Goal: Task Accomplishment & Management: Complete application form

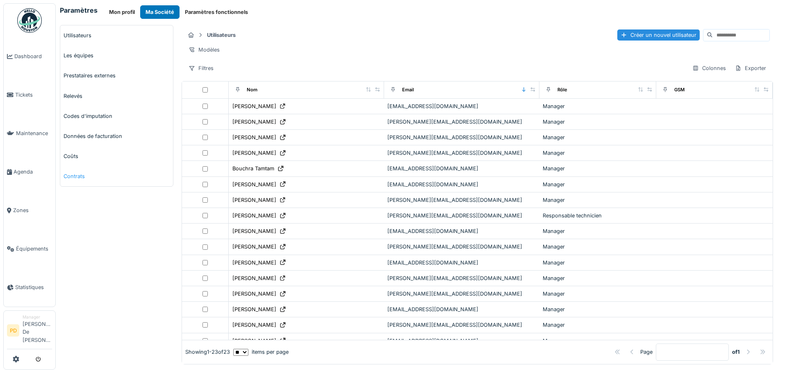
click at [74, 177] on link "Contrats" at bounding box center [116, 176] width 113 height 20
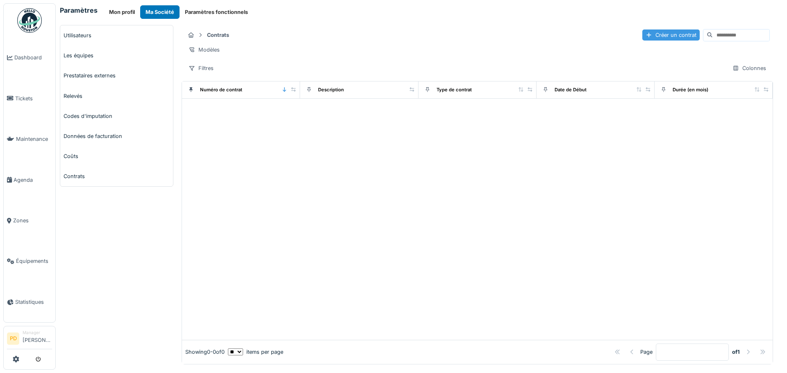
click at [642, 36] on div "Créer un contrat" at bounding box center [670, 35] width 57 height 11
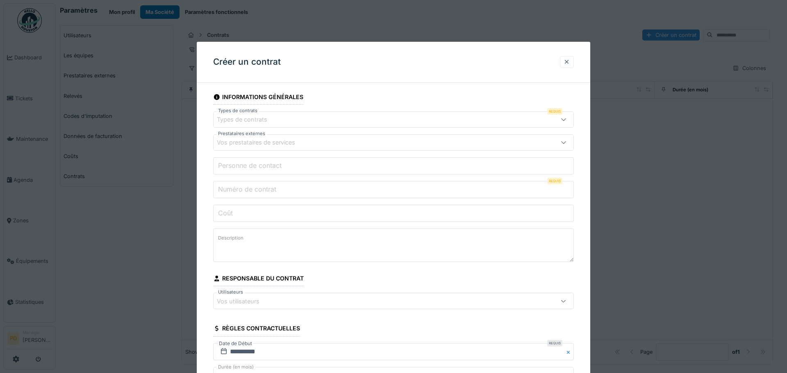
click at [291, 118] on div "Types de contrats" at bounding box center [373, 119] width 312 height 9
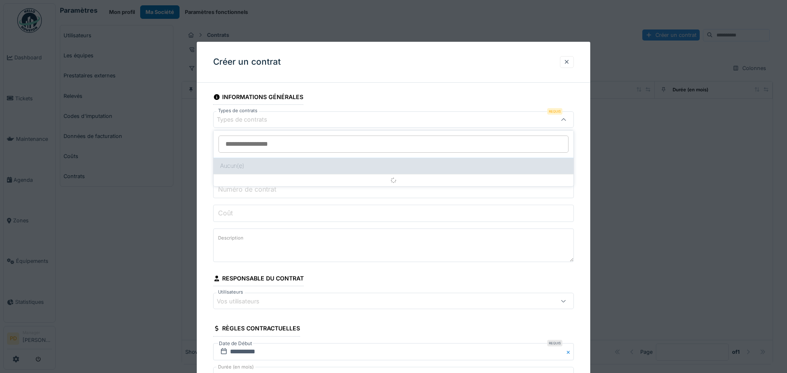
click at [260, 166] on div "Aucun(e)" at bounding box center [394, 166] width 360 height 16
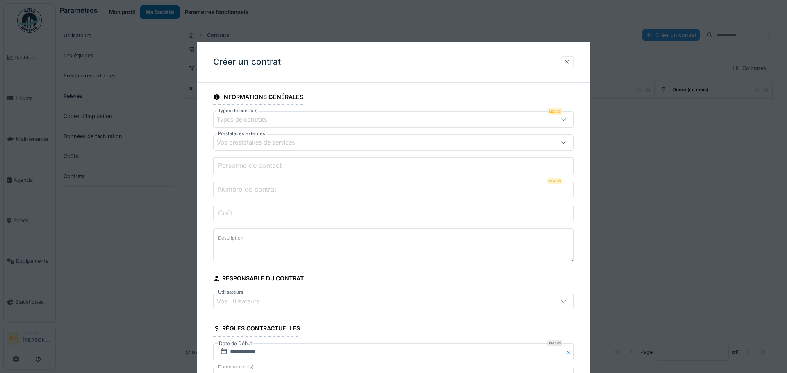
click at [259, 120] on div "Types de contrats" at bounding box center [248, 119] width 62 height 9
click at [292, 111] on div "Types de contrats" at bounding box center [393, 119] width 361 height 16
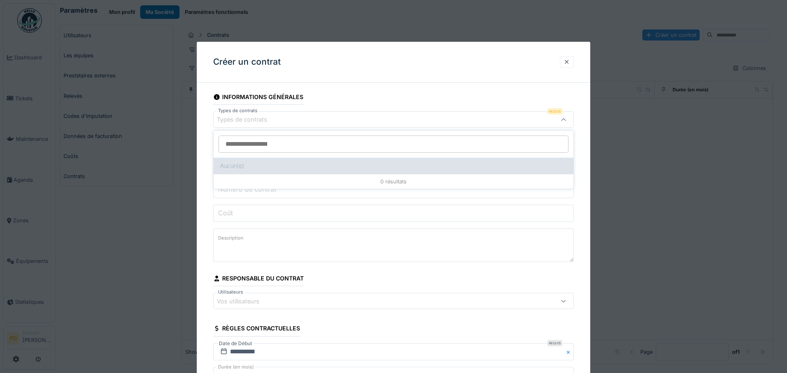
click at [282, 170] on div "Aucun(e)" at bounding box center [394, 166] width 360 height 16
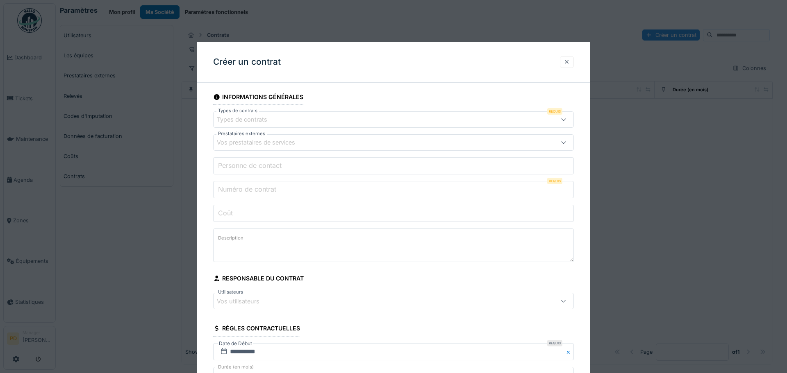
click at [566, 65] on div at bounding box center [567, 62] width 7 height 8
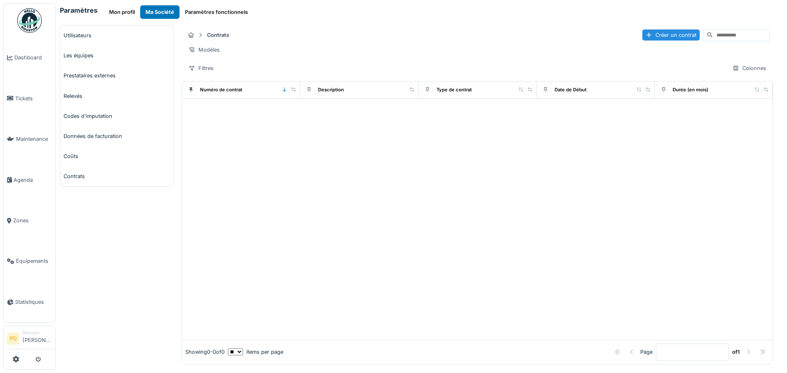
click at [264, 205] on div at bounding box center [477, 219] width 591 height 241
click at [209, 13] on button "Paramètres fonctionnels" at bounding box center [217, 12] width 74 height 14
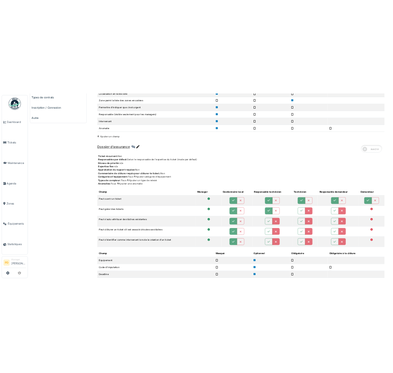
scroll to position [410, 0]
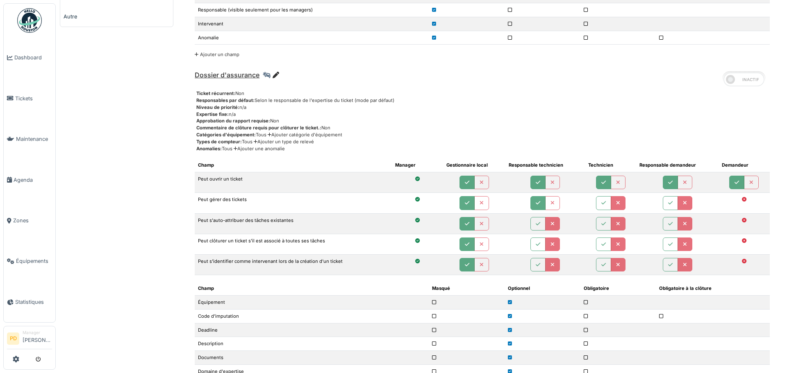
click at [274, 74] on icon at bounding box center [276, 75] width 7 height 7
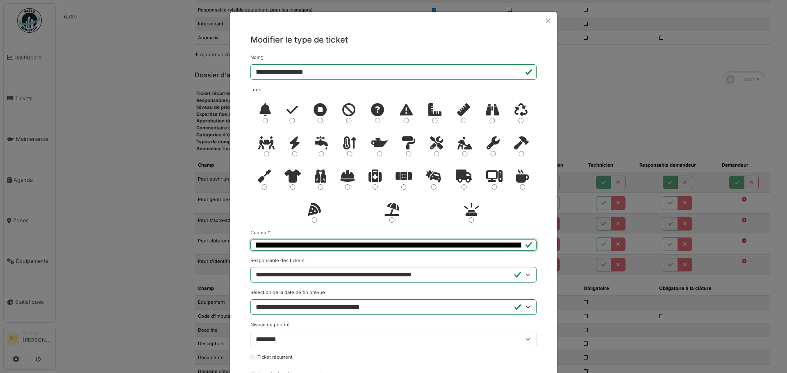
click at [511, 244] on input "*******" at bounding box center [393, 245] width 286 height 11
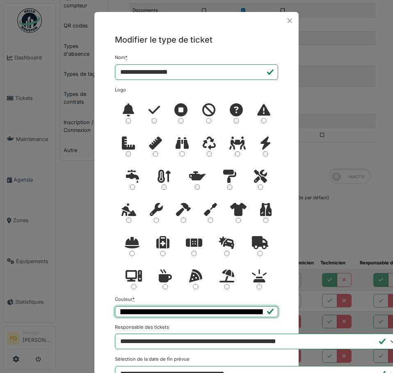
scroll to position [536, 0]
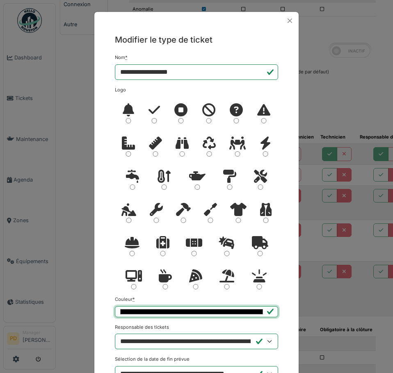
click at [248, 312] on input "*******" at bounding box center [196, 311] width 163 height 11
type input "*******"
click at [234, 296] on div at bounding box center [227, 279] width 28 height 33
click at [284, 25] on button "Close" at bounding box center [289, 20] width 11 height 11
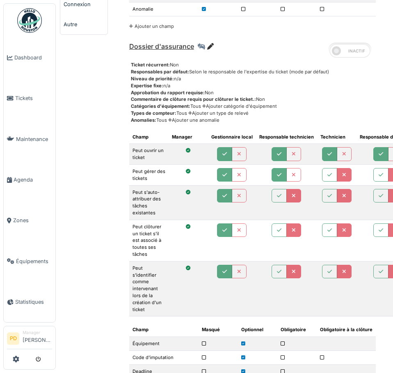
click at [207, 43] on icon at bounding box center [210, 46] width 7 height 7
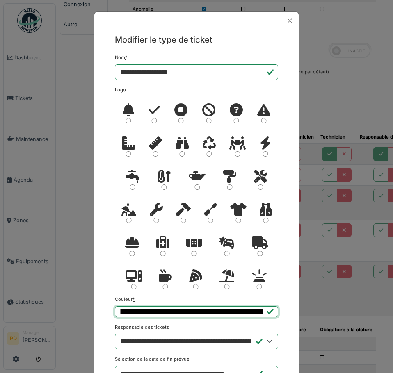
click at [207, 309] on input "*******" at bounding box center [196, 311] width 163 height 11
type input "*******"
click at [233, 292] on div at bounding box center [227, 279] width 28 height 33
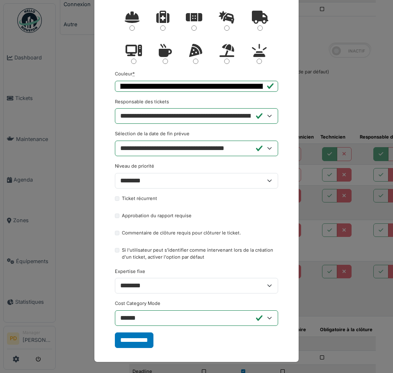
scroll to position [226, 0]
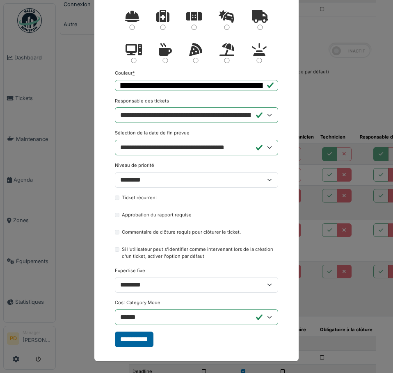
click at [127, 343] on input "**********" at bounding box center [134, 340] width 39 height 16
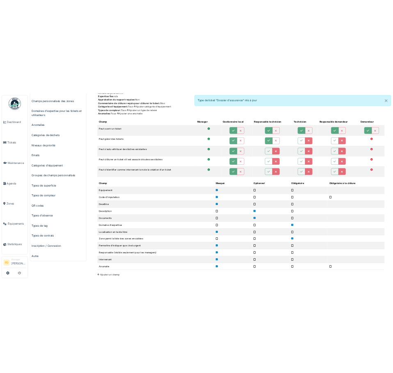
scroll to position [0, 0]
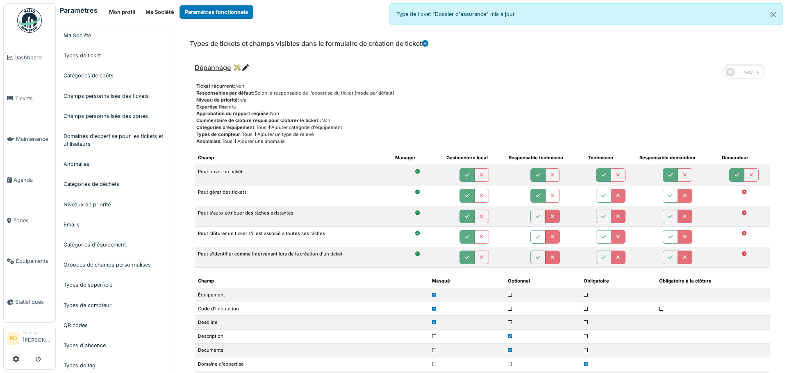
click at [427, 44] on icon at bounding box center [425, 43] width 7 height 7
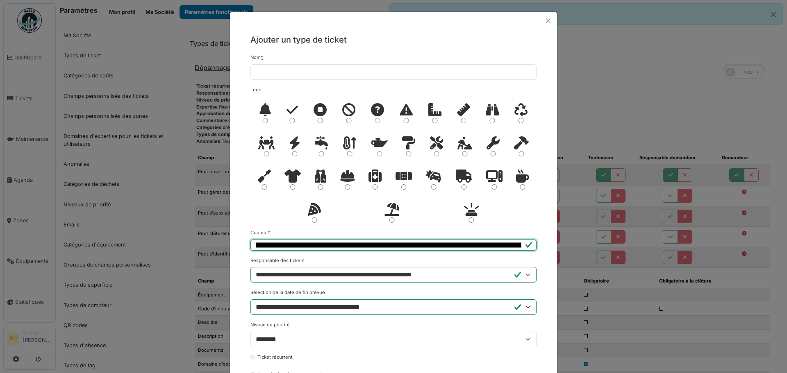
click at [302, 244] on input "*******" at bounding box center [393, 245] width 286 height 11
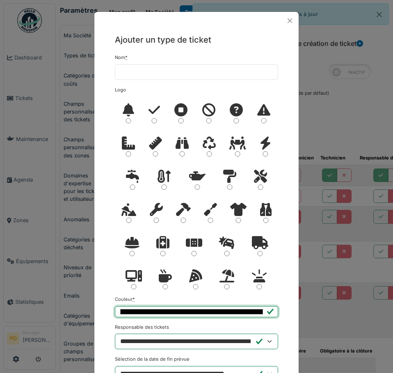
click at [202, 310] on input "*******" at bounding box center [196, 311] width 163 height 11
type input "*******"
click at [201, 328] on div "**********" at bounding box center [196, 337] width 163 height 26
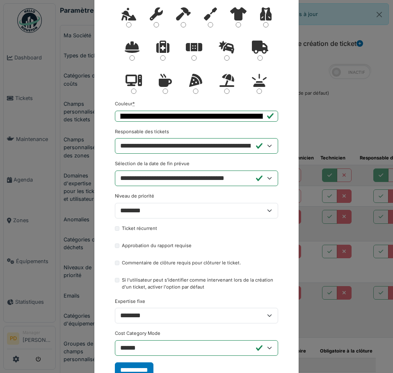
scroll to position [226, 0]
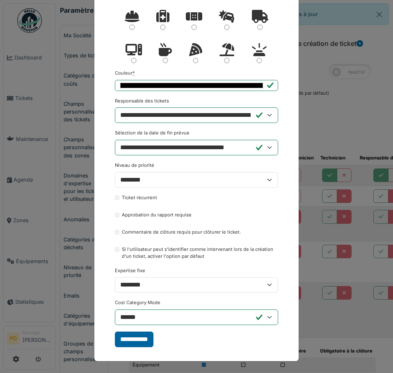
click at [140, 336] on input "**********" at bounding box center [134, 340] width 39 height 16
type input "**********"
click at [126, 339] on input "**********" at bounding box center [134, 340] width 39 height 16
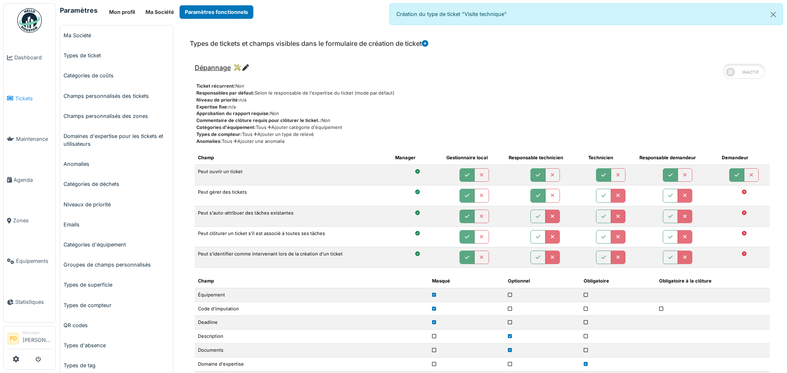
click at [24, 95] on span "Tickets" at bounding box center [33, 99] width 37 height 8
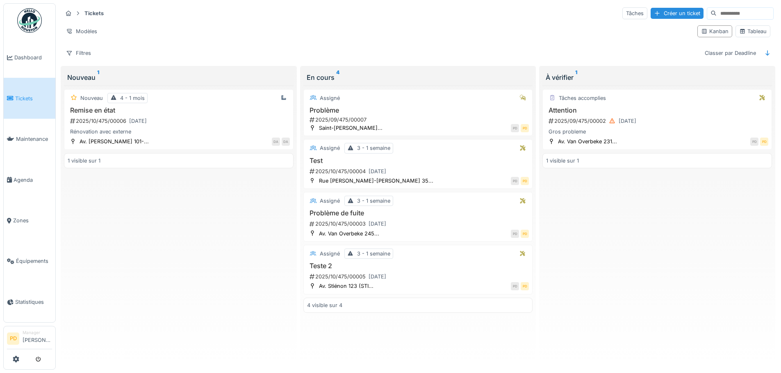
click at [150, 162] on div "1 visible sur 1" at bounding box center [179, 160] width 230 height 15
click at [654, 11] on div "Créer un ticket" at bounding box center [676, 13] width 53 height 11
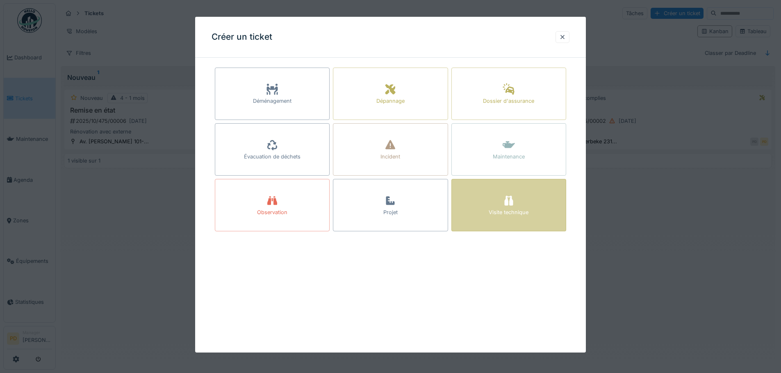
click at [510, 203] on icon at bounding box center [508, 201] width 9 height 10
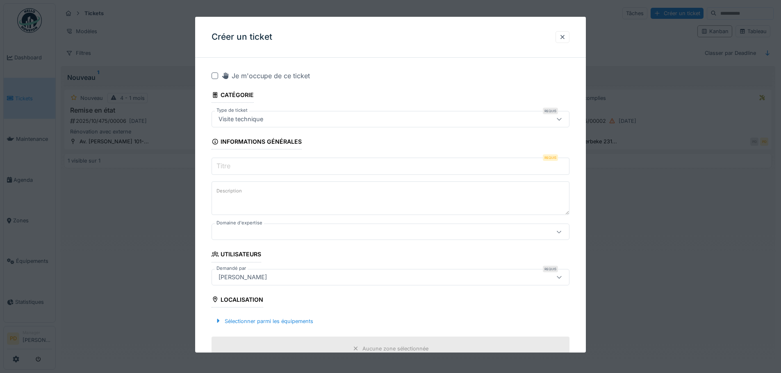
click at [266, 169] on input "Titre" at bounding box center [391, 166] width 358 height 17
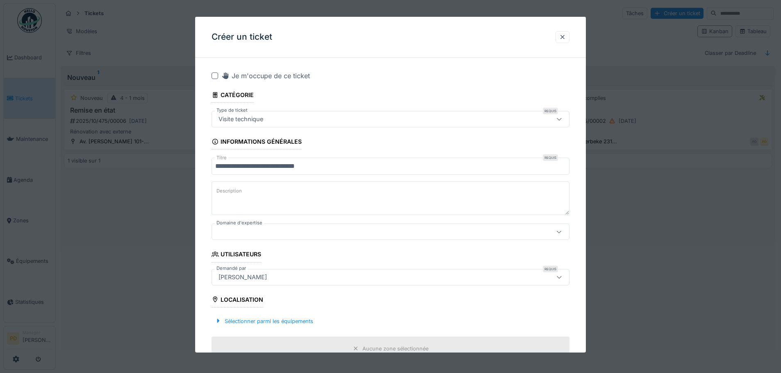
click at [256, 191] on textarea "Description" at bounding box center [391, 199] width 358 height 34
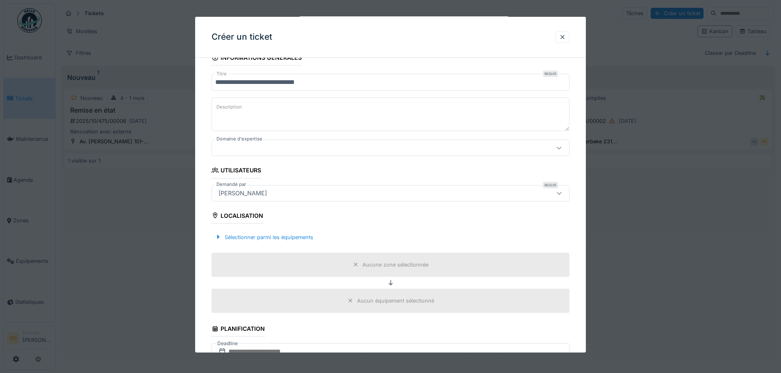
scroll to position [41, 0]
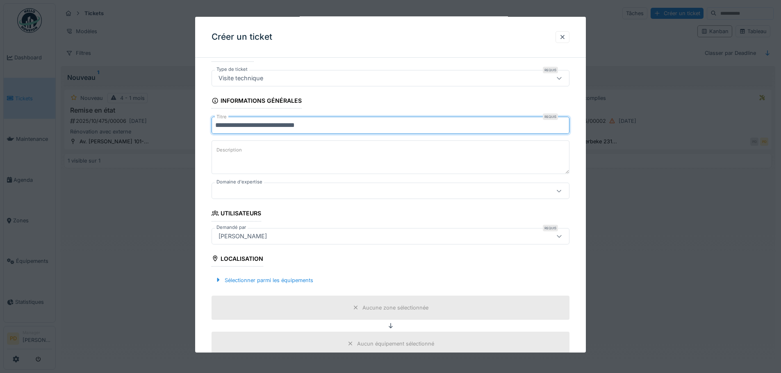
click at [275, 125] on input "**********" at bounding box center [391, 125] width 358 height 17
click at [277, 125] on input "**********" at bounding box center [391, 125] width 358 height 17
click at [272, 124] on input "**********" at bounding box center [391, 125] width 358 height 17
click at [272, 152] on textarea "Description" at bounding box center [391, 158] width 358 height 34
click at [271, 129] on input "**********" at bounding box center [391, 125] width 358 height 17
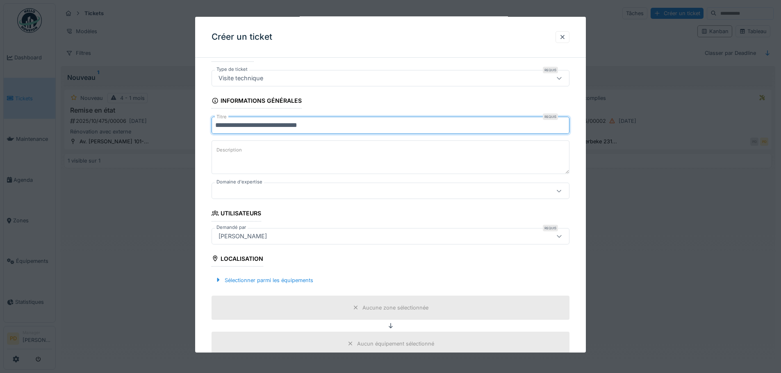
type input "**********"
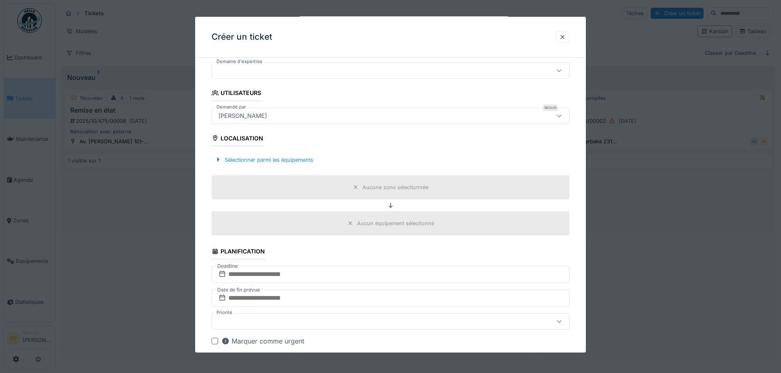
scroll to position [164, 0]
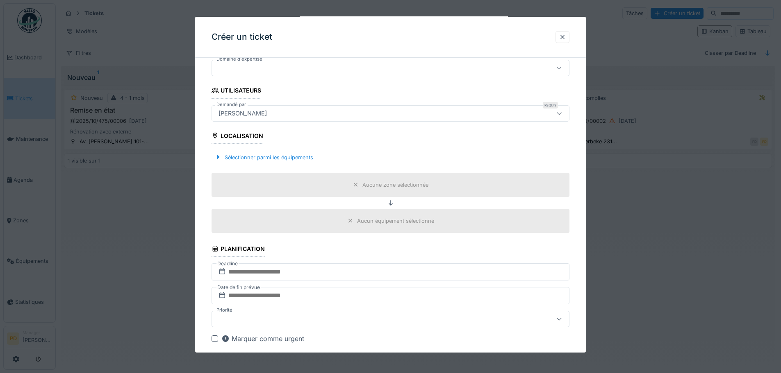
click at [247, 66] on div at bounding box center [369, 68] width 309 height 9
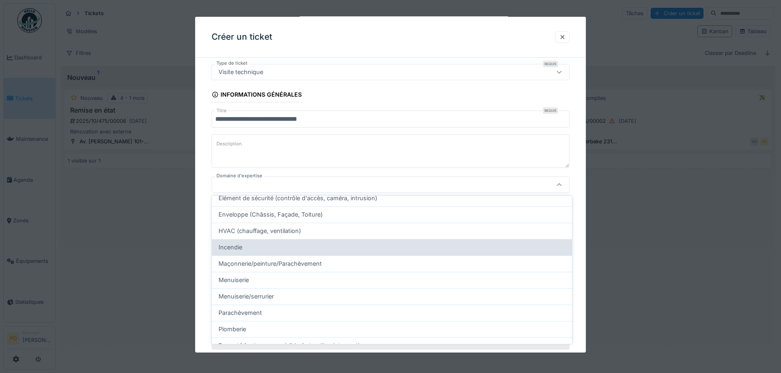
scroll to position [57, 0]
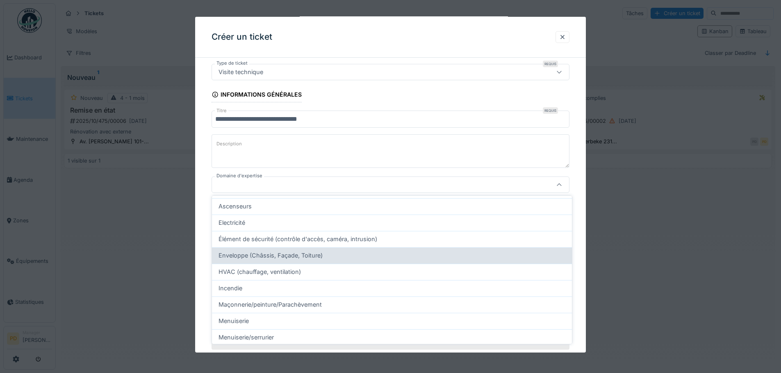
click at [240, 255] on span "Enveloppe (Châssis, Façade, Toiture)" at bounding box center [270, 255] width 104 height 9
type input "****"
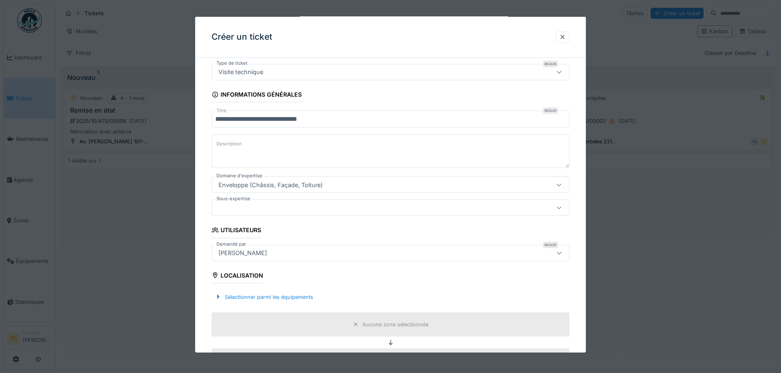
click at [242, 211] on div at bounding box center [369, 207] width 309 height 9
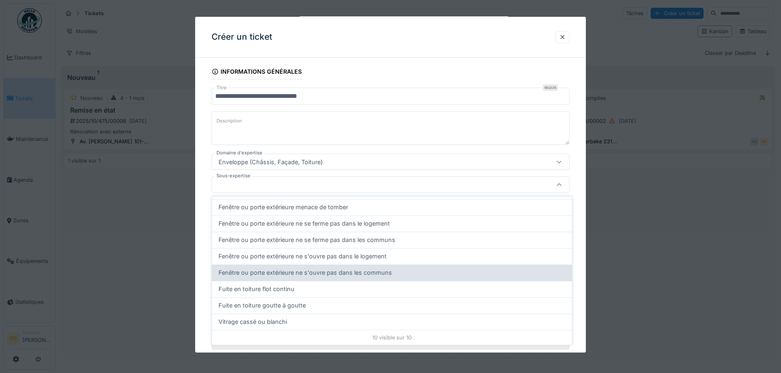
scroll to position [5, 0]
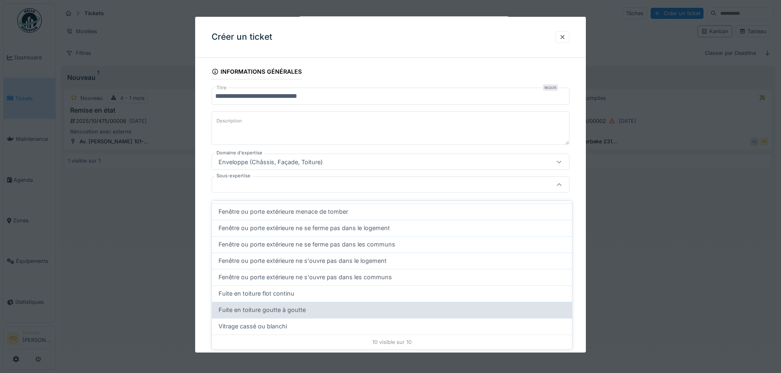
click at [248, 306] on span "Fuite en toiture goutte à goutte" at bounding box center [261, 310] width 87 height 9
type input "****"
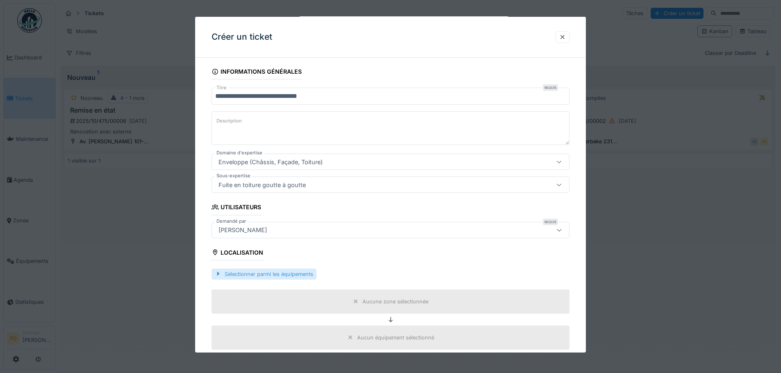
click at [261, 276] on div "Sélectionner parmi les équipements" at bounding box center [264, 274] width 105 height 11
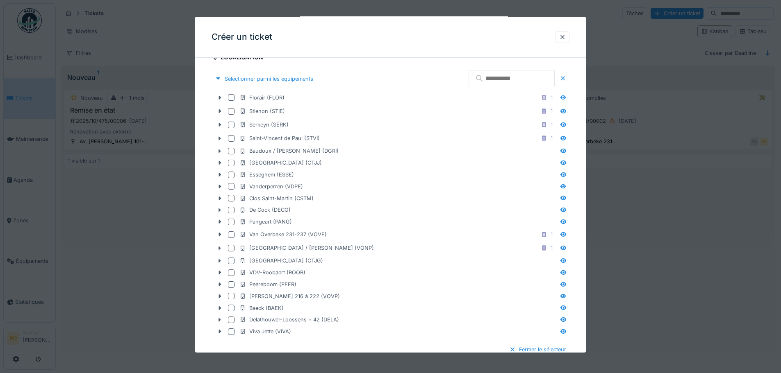
scroll to position [275, 0]
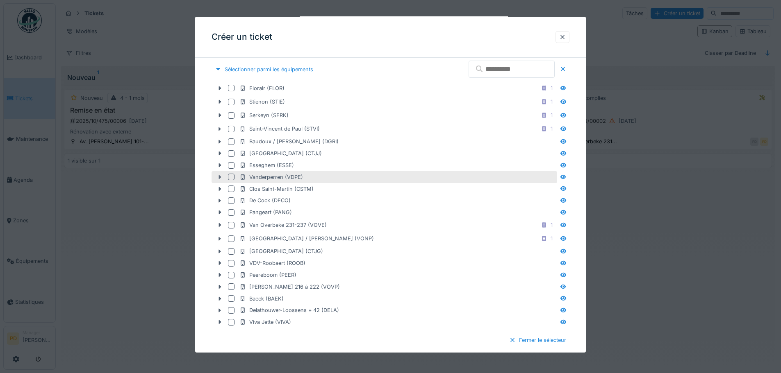
click at [220, 179] on icon at bounding box center [220, 177] width 2 height 4
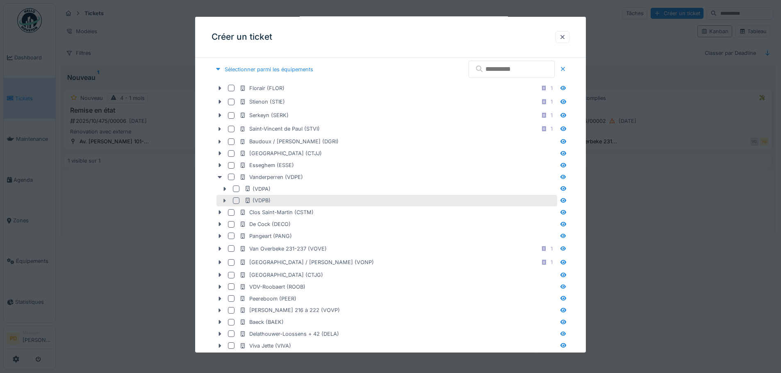
click at [225, 200] on icon at bounding box center [225, 201] width 2 height 4
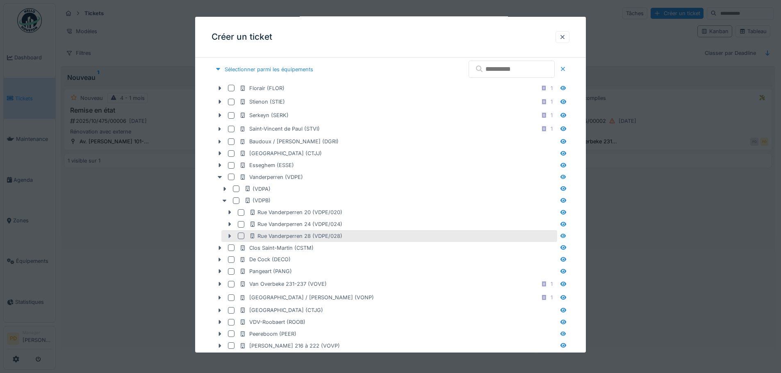
click at [229, 235] on icon at bounding box center [230, 236] width 2 height 4
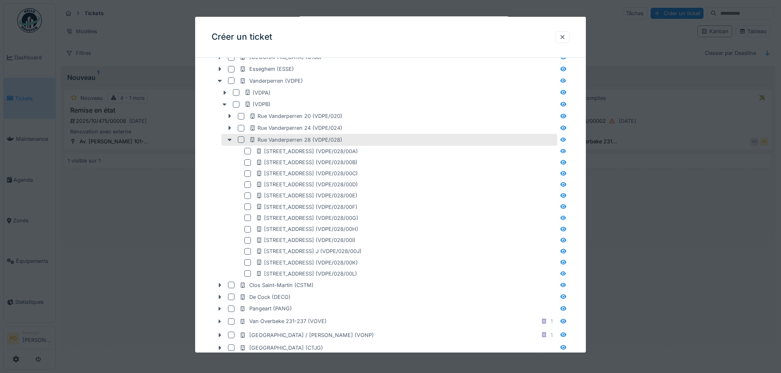
scroll to position [480, 0]
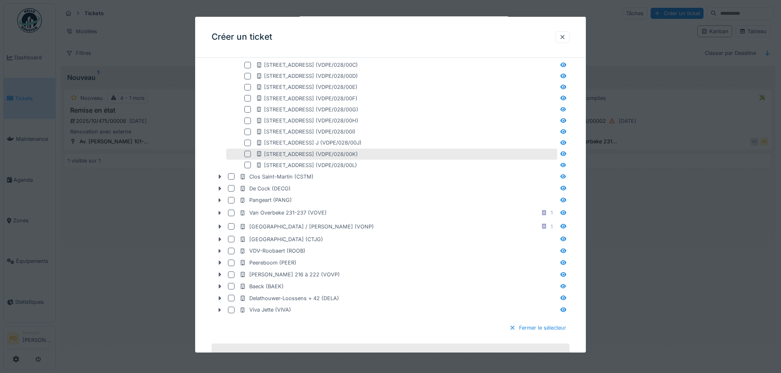
click at [248, 155] on div at bounding box center [247, 154] width 7 height 7
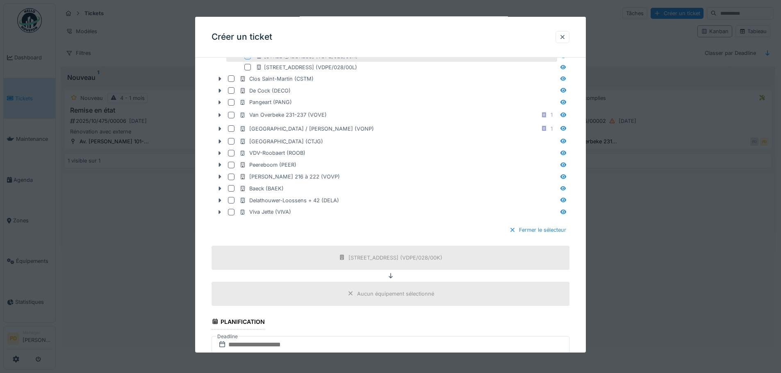
scroll to position [644, 0]
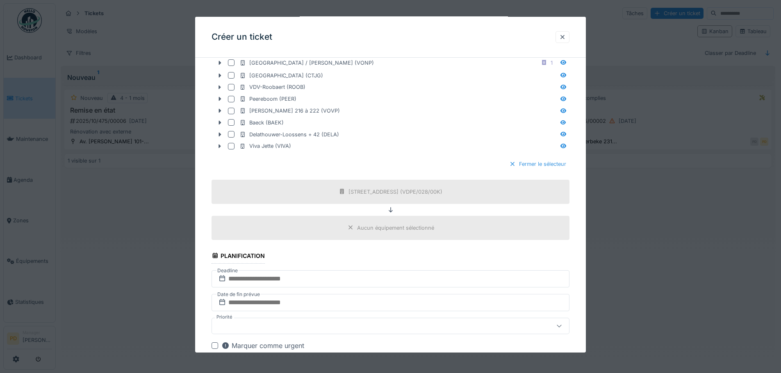
click at [524, 163] on div "Fermer le sélecteur" at bounding box center [538, 164] width 64 height 11
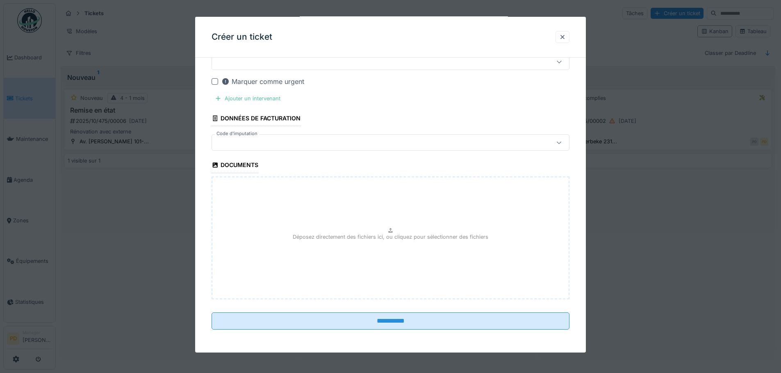
scroll to position [180, 0]
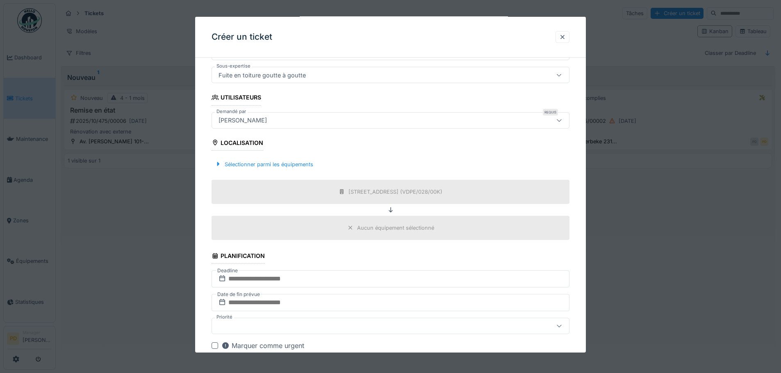
click at [376, 230] on div "Aucun équipement sélectionné" at bounding box center [395, 228] width 77 height 8
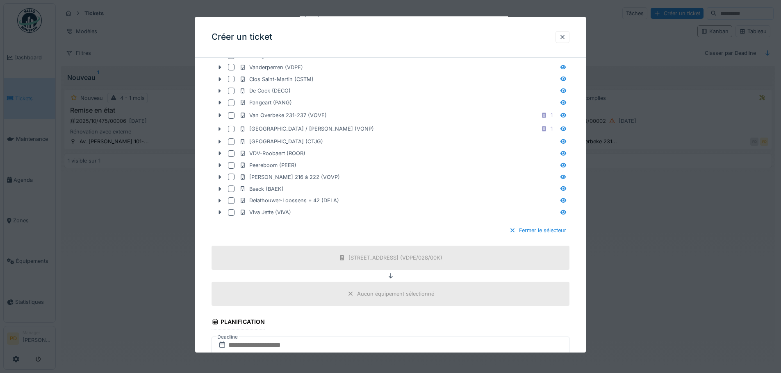
scroll to position [344, 0]
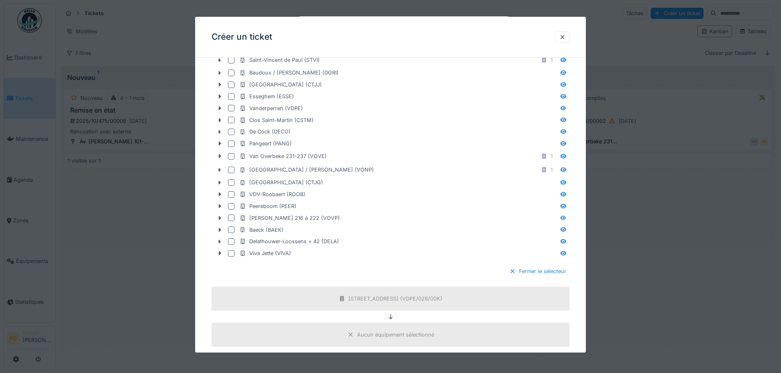
click at [273, 271] on div "Fermer le sélecteur" at bounding box center [391, 271] width 358 height 24
click at [525, 271] on div "Fermer le sélecteur" at bounding box center [538, 271] width 64 height 11
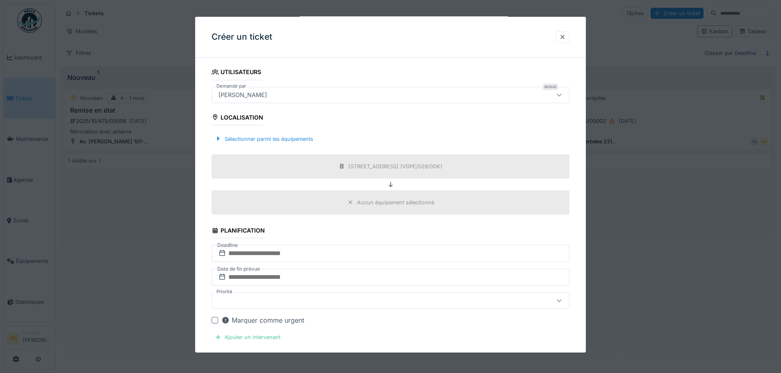
scroll to position [237, 0]
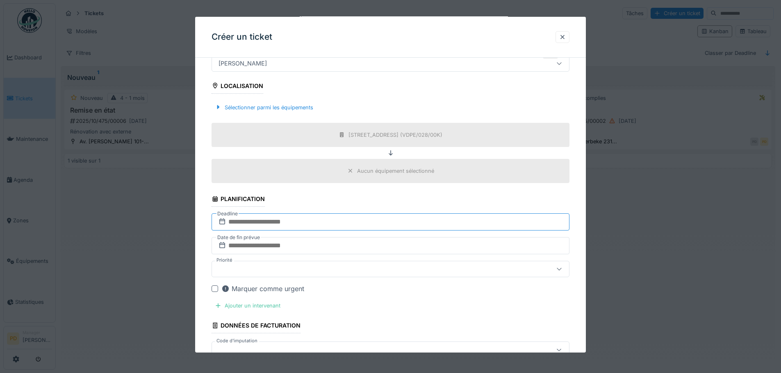
click at [259, 226] on input "text" at bounding box center [391, 222] width 358 height 17
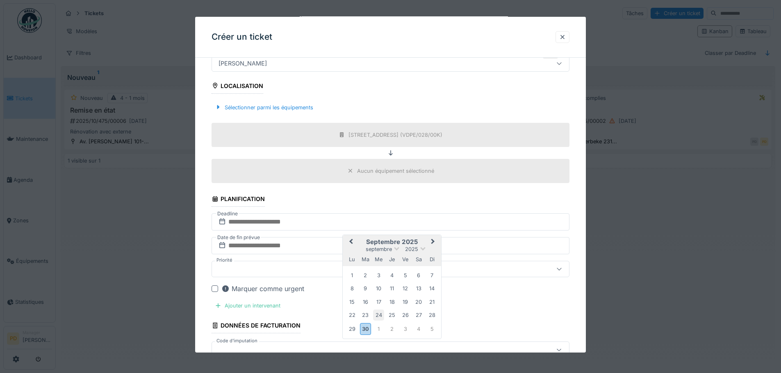
click at [383, 314] on div "24" at bounding box center [378, 315] width 11 height 11
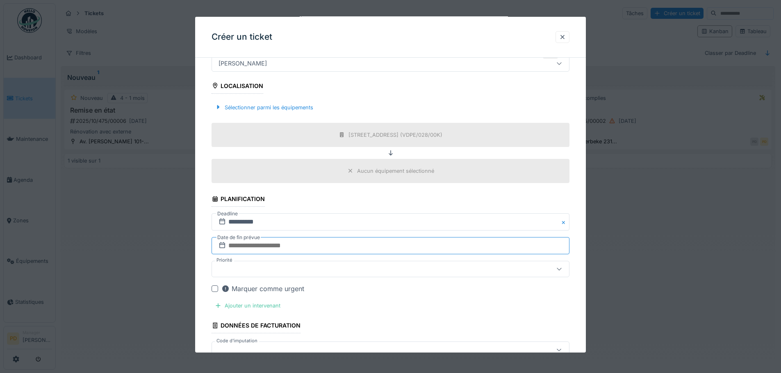
click at [251, 250] on input "text" at bounding box center [391, 245] width 358 height 17
click at [405, 225] on div "3" at bounding box center [405, 223] width 11 height 11
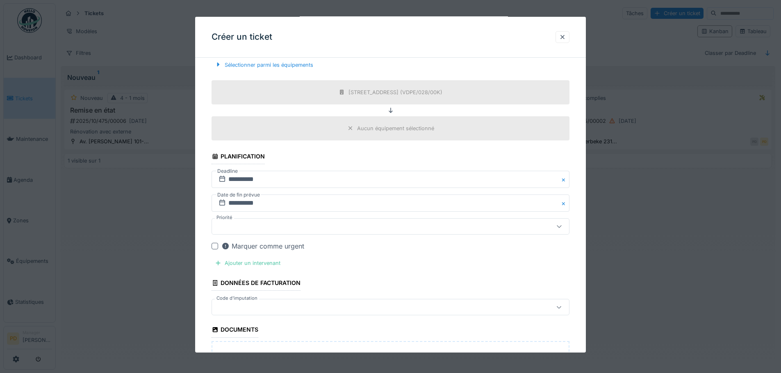
scroll to position [401, 0]
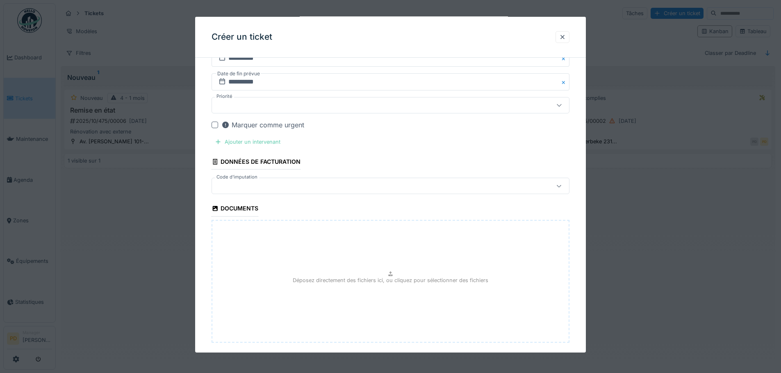
click at [251, 143] on div "Ajouter un intervenant" at bounding box center [248, 141] width 72 height 11
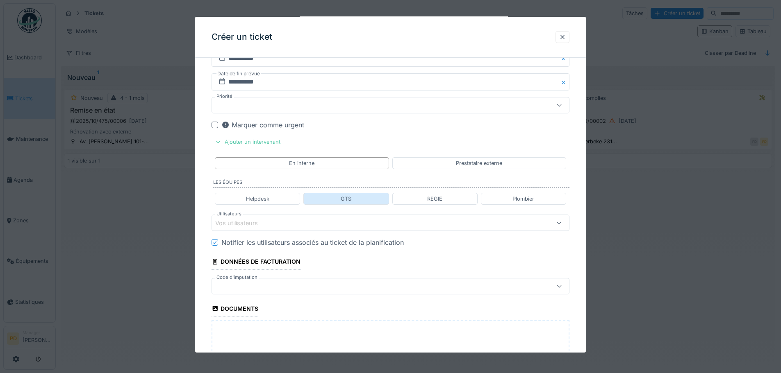
click at [335, 200] on div "GTS" at bounding box center [345, 199] width 85 height 12
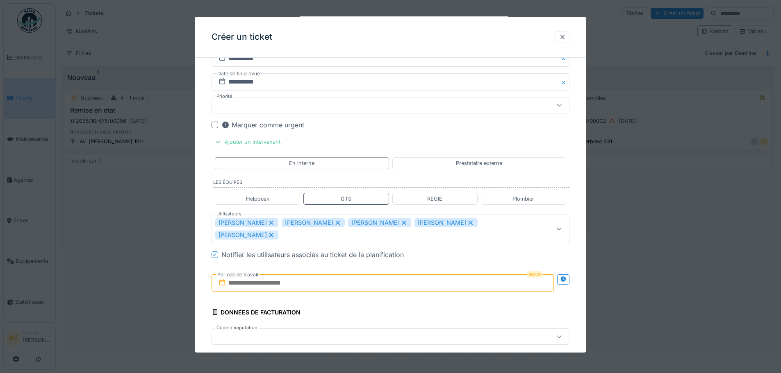
click at [268, 224] on icon at bounding box center [271, 223] width 7 height 6
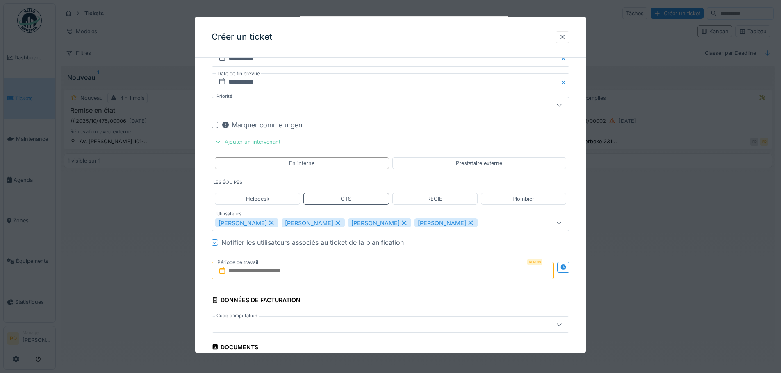
click at [336, 221] on icon at bounding box center [338, 223] width 5 height 5
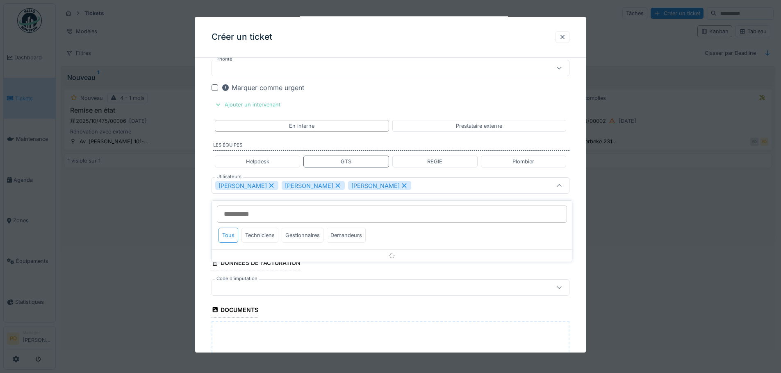
scroll to position [439, 0]
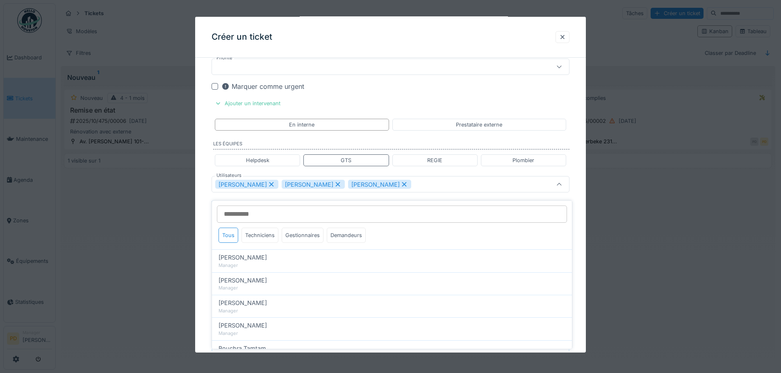
click at [334, 186] on icon at bounding box center [337, 185] width 7 height 6
click at [336, 184] on icon at bounding box center [338, 184] width 5 height 5
type input "*****"
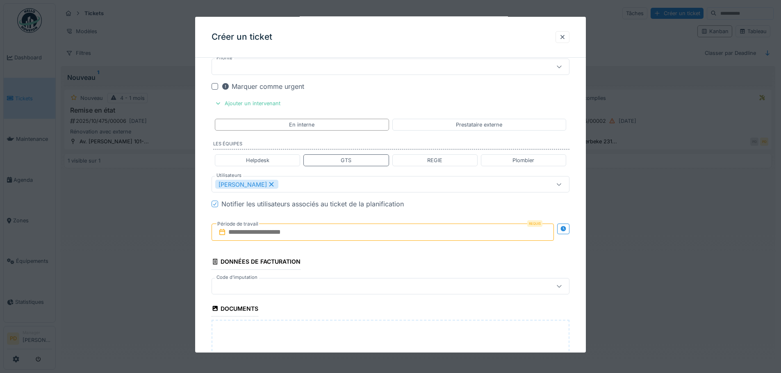
click at [269, 234] on input "text" at bounding box center [383, 232] width 342 height 17
click at [371, 325] on div "24" at bounding box center [370, 326] width 11 height 11
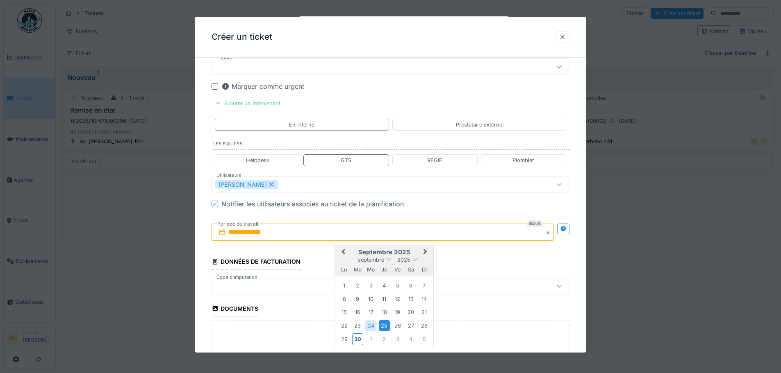
click at [389, 324] on div "25" at bounding box center [384, 326] width 11 height 11
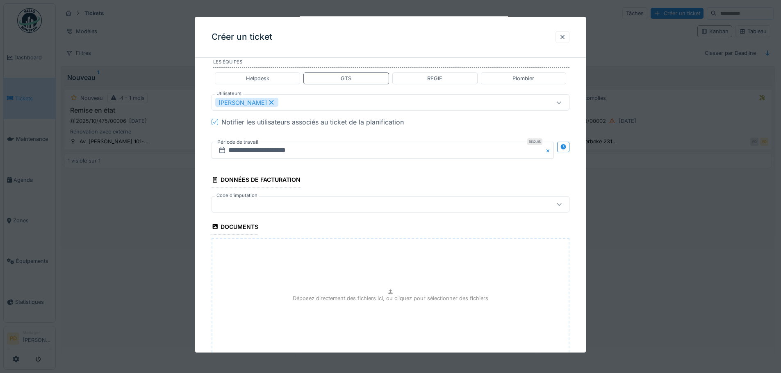
click at [253, 204] on div at bounding box center [369, 204] width 309 height 9
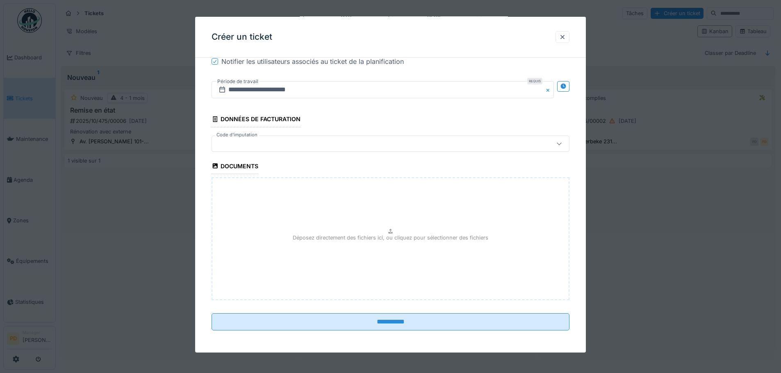
scroll to position [583, 0]
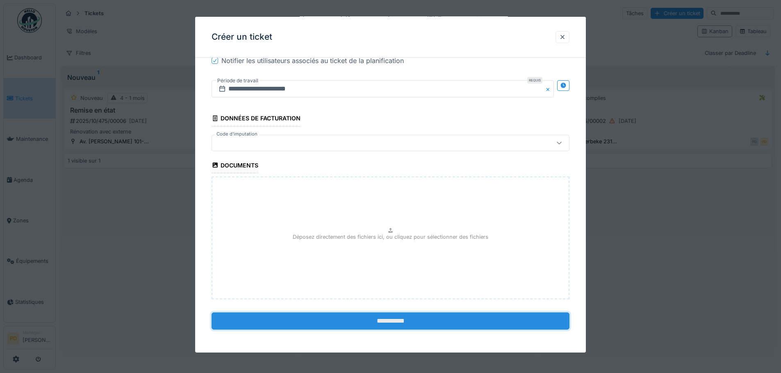
click at [384, 322] on input "**********" at bounding box center [391, 321] width 358 height 17
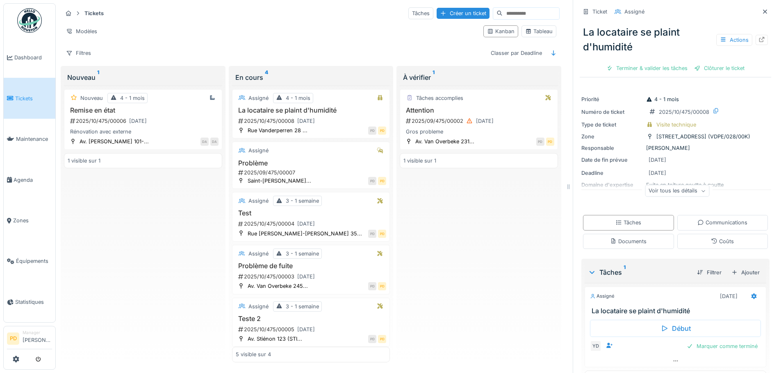
scroll to position [24, 0]
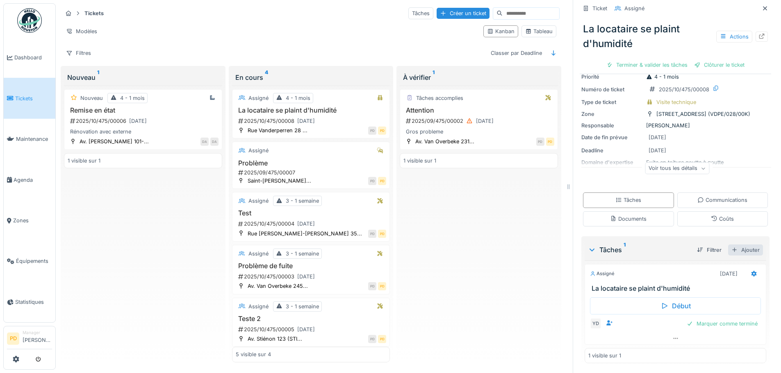
click at [730, 246] on div "Ajouter" at bounding box center [745, 250] width 35 height 11
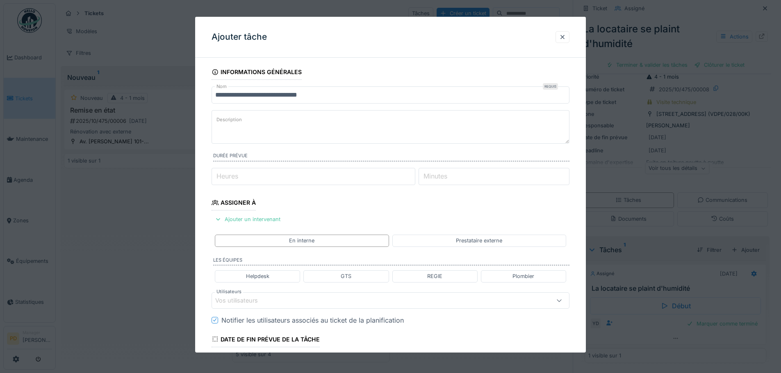
click at [227, 122] on label "Description" at bounding box center [229, 120] width 29 height 10
click at [227, 122] on textarea "Description" at bounding box center [391, 127] width 358 height 34
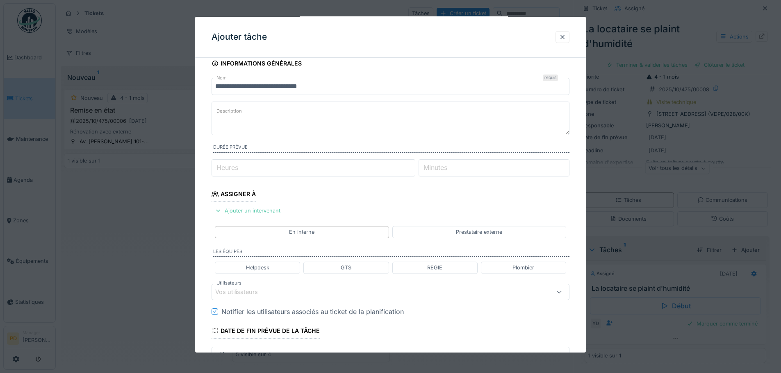
scroll to position [0, 0]
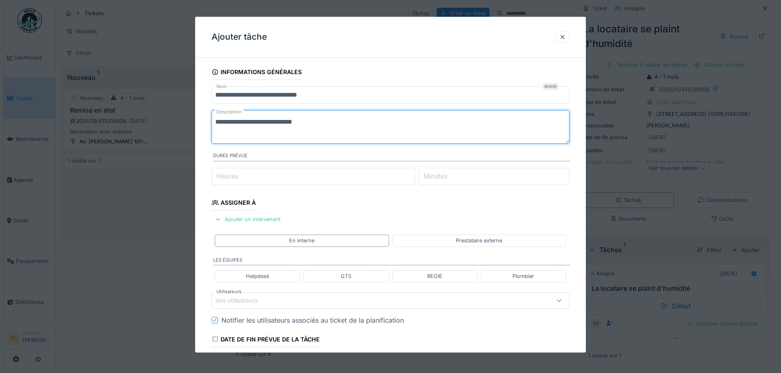
type textarea "**********"
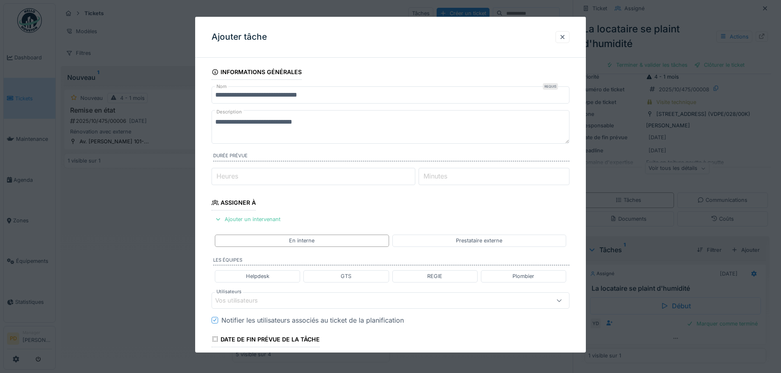
click at [266, 177] on input "Heures" at bounding box center [314, 176] width 204 height 17
click at [291, 201] on fieldset "**********" at bounding box center [391, 257] width 358 height 386
click at [252, 299] on div "Vos utilisateurs" at bounding box center [242, 300] width 54 height 9
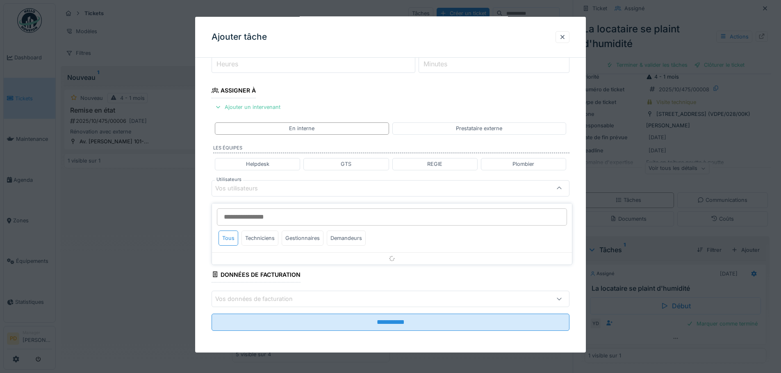
scroll to position [114, 0]
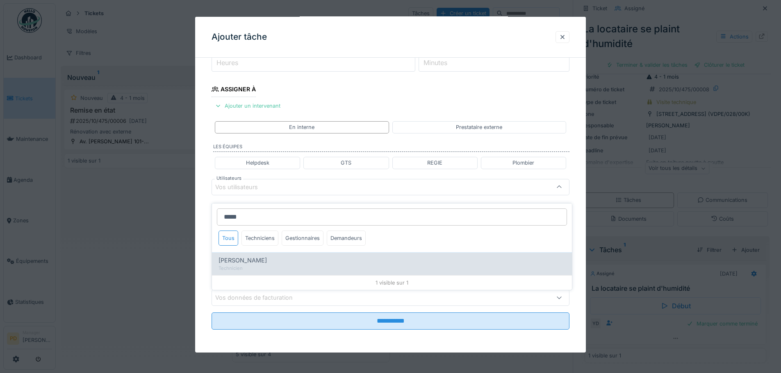
type input "*****"
click at [231, 257] on span "[PERSON_NAME]" at bounding box center [242, 260] width 48 height 9
type input "*****"
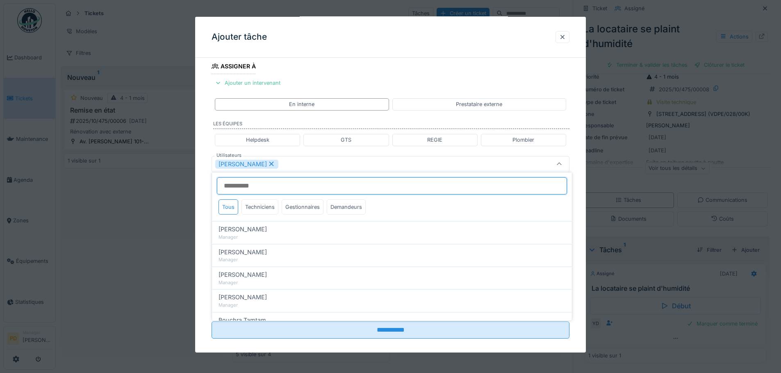
scroll to position [146, 0]
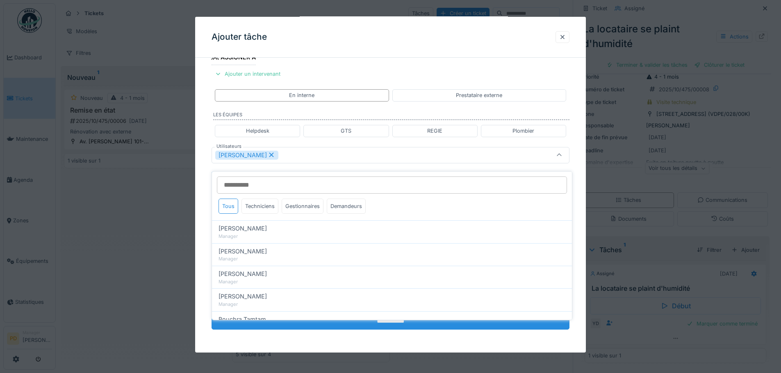
click at [375, 323] on input "**********" at bounding box center [391, 321] width 358 height 17
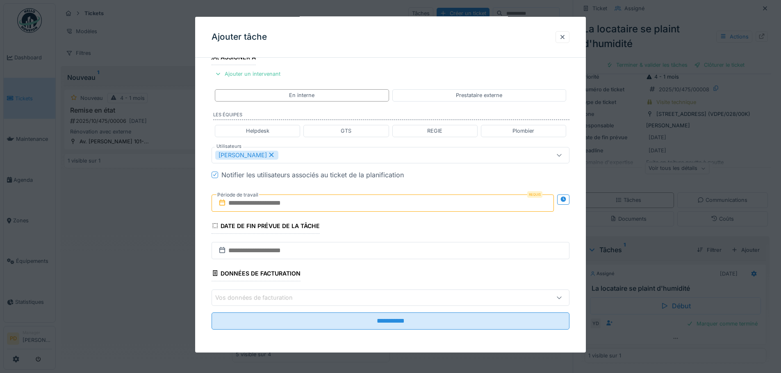
click at [271, 206] on input "text" at bounding box center [383, 203] width 342 height 17
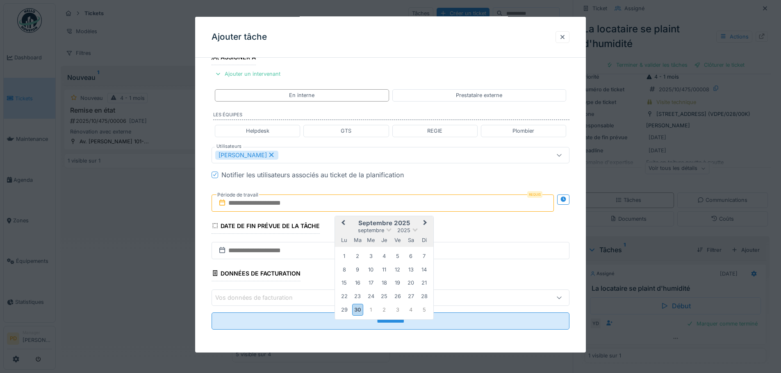
type input "**********"
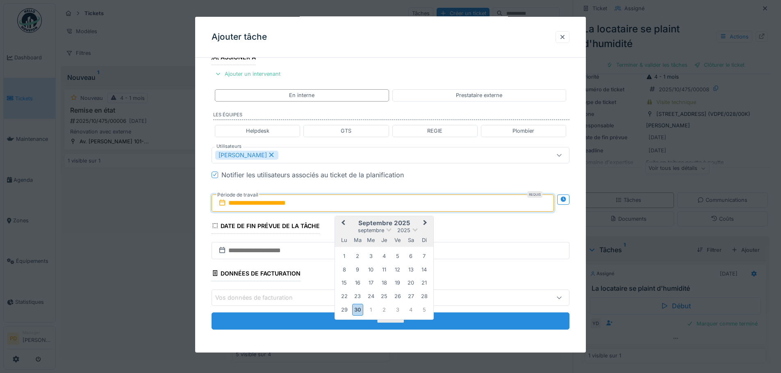
click at [340, 325] on input "**********" at bounding box center [391, 321] width 358 height 17
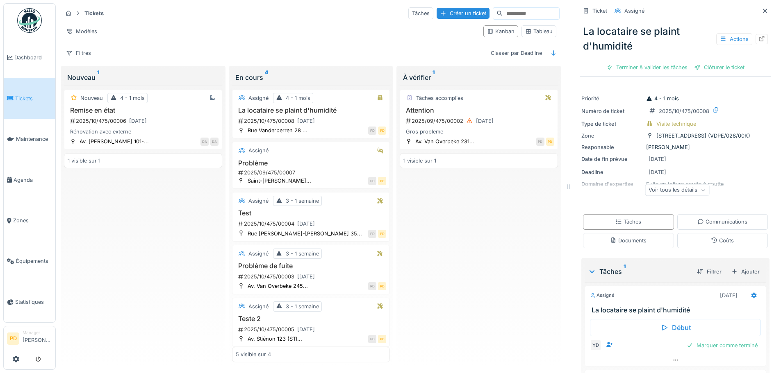
scroll to position [0, 0]
click at [408, 8] on div "Tâches" at bounding box center [420, 13] width 25 height 12
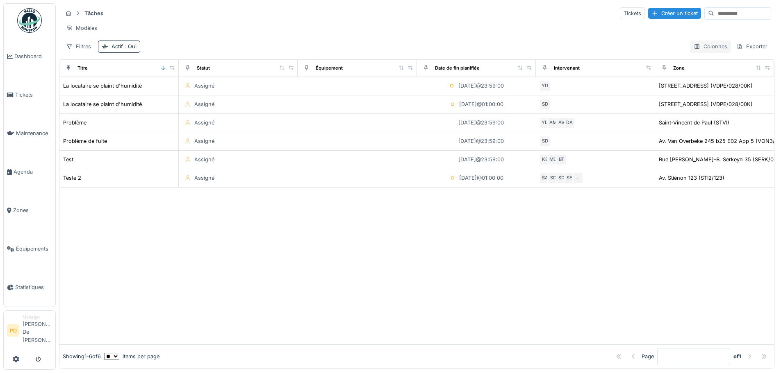
click at [697, 51] on div "Colonnes" at bounding box center [710, 47] width 41 height 12
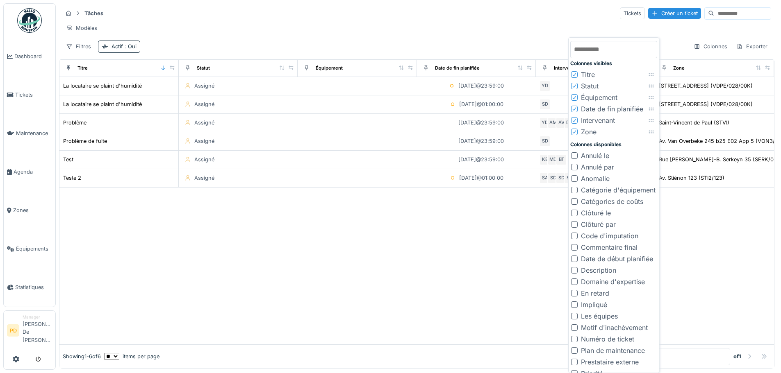
scroll to position [41, 0]
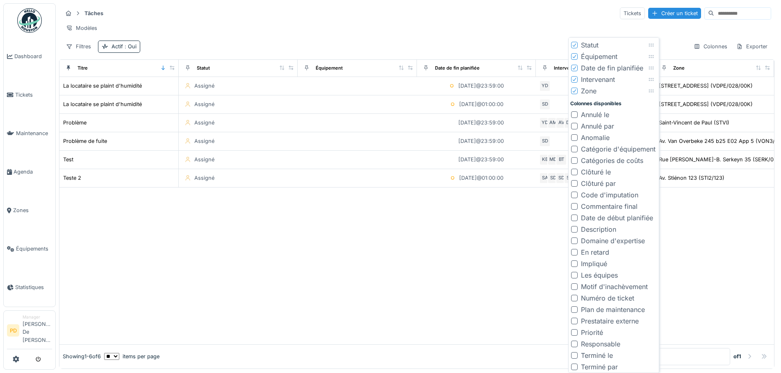
click at [576, 227] on div at bounding box center [574, 229] width 7 height 7
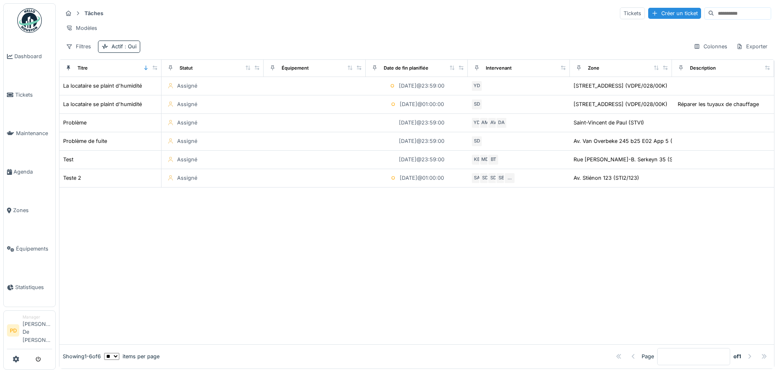
click at [532, 240] on div at bounding box center [416, 266] width 714 height 157
drag, startPoint x: 682, startPoint y: 74, endPoint x: 260, endPoint y: 69, distance: 421.8
click at [260, 69] on tr "Titre Statut Équipement Date de fin planifiée Intervenant Zone Description" at bounding box center [416, 68] width 714 height 17
click at [698, 72] on div "Description" at bounding box center [703, 68] width 26 height 7
drag, startPoint x: 701, startPoint y: 66, endPoint x: 719, endPoint y: 67, distance: 17.6
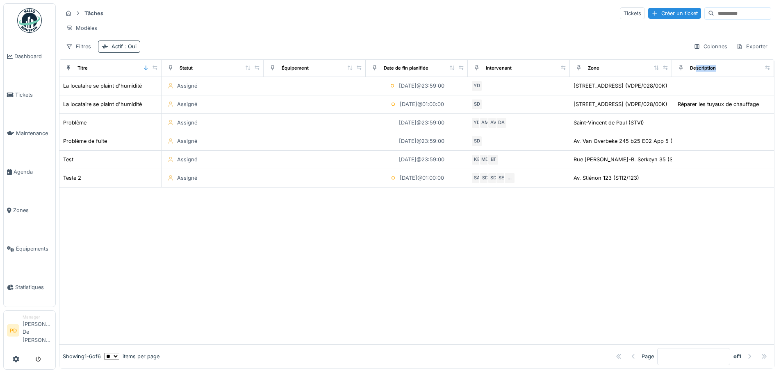
click at [689, 67] on th "Description" at bounding box center [723, 68] width 102 height 17
drag, startPoint x: 748, startPoint y: 73, endPoint x: 743, endPoint y: 77, distance: 5.9
click at [743, 73] on div "Description" at bounding box center [726, 68] width 88 height 10
drag, startPoint x: 671, startPoint y: 74, endPoint x: 637, endPoint y: 77, distance: 33.7
click at [629, 77] on tr "Titre Statut Équipement Date de fin planifiée Intervenant Zone Description" at bounding box center [416, 68] width 714 height 17
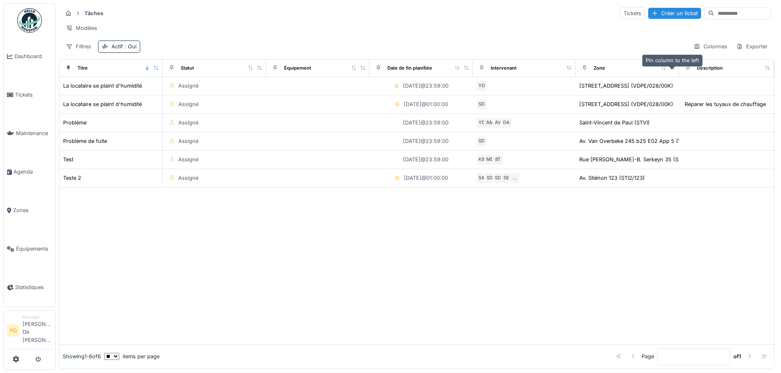
click at [685, 70] on icon at bounding box center [688, 68] width 6 height 5
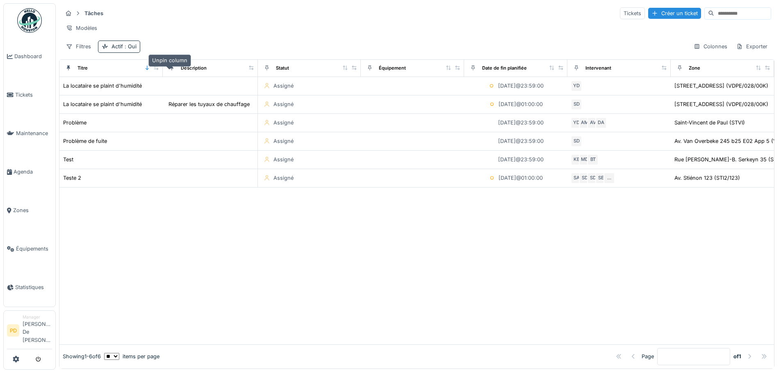
click at [169, 70] on icon at bounding box center [172, 68] width 6 height 5
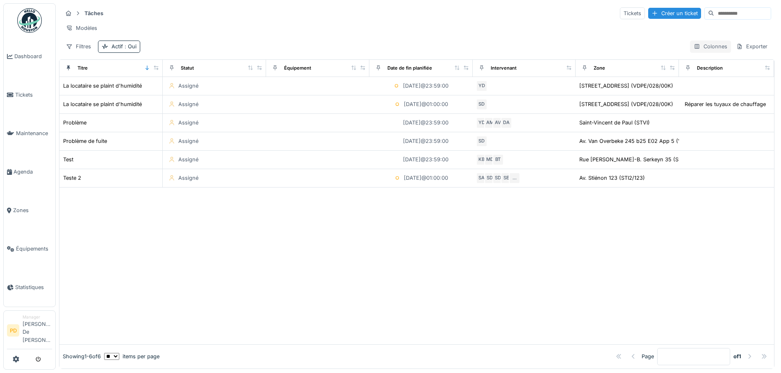
click at [701, 51] on div "Colonnes" at bounding box center [710, 47] width 41 height 12
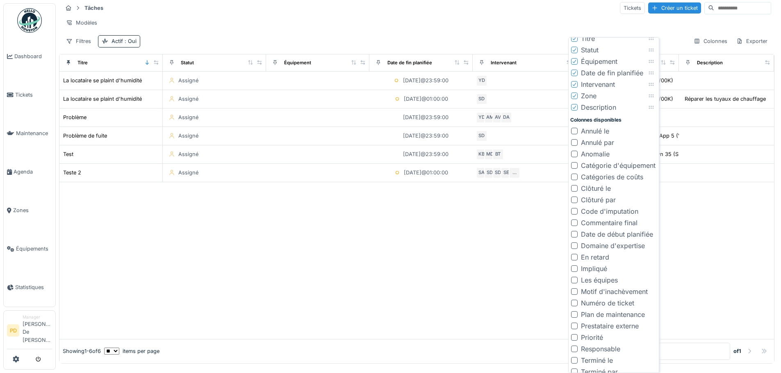
scroll to position [77, 0]
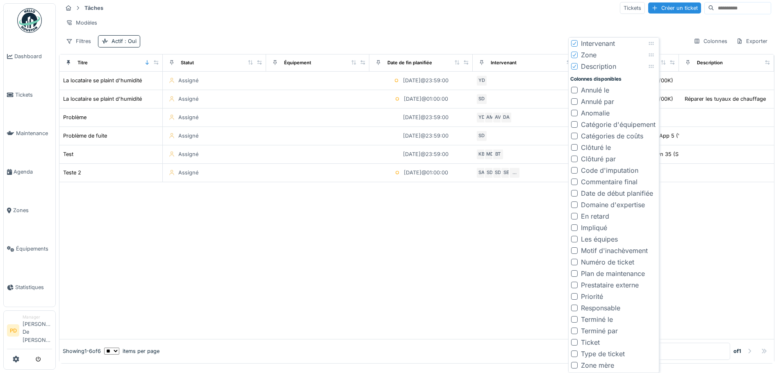
click at [575, 202] on div at bounding box center [574, 205] width 7 height 7
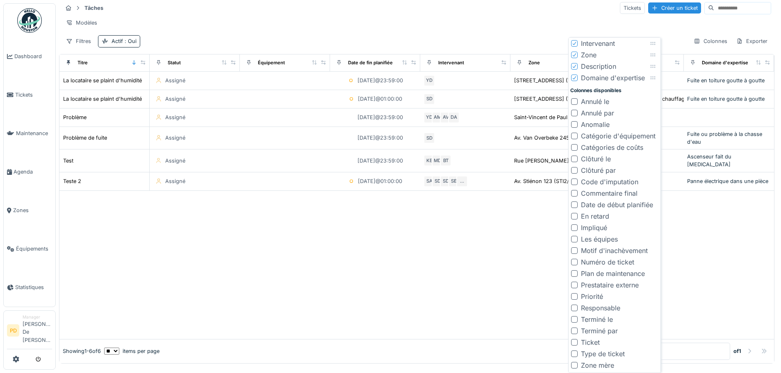
click at [710, 225] on div at bounding box center [416, 265] width 714 height 148
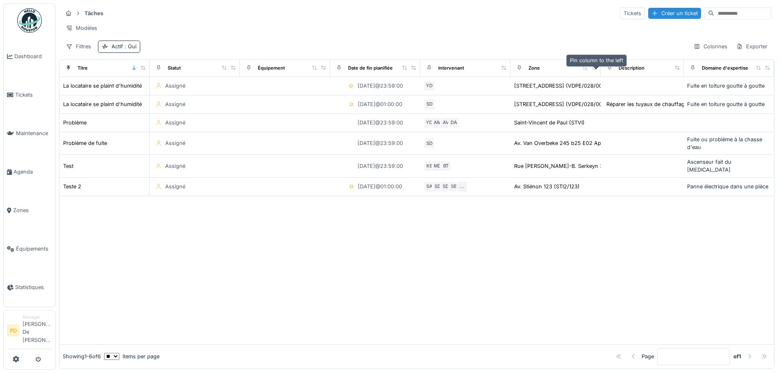
click at [607, 68] on icon at bounding box center [610, 68] width 6 height 5
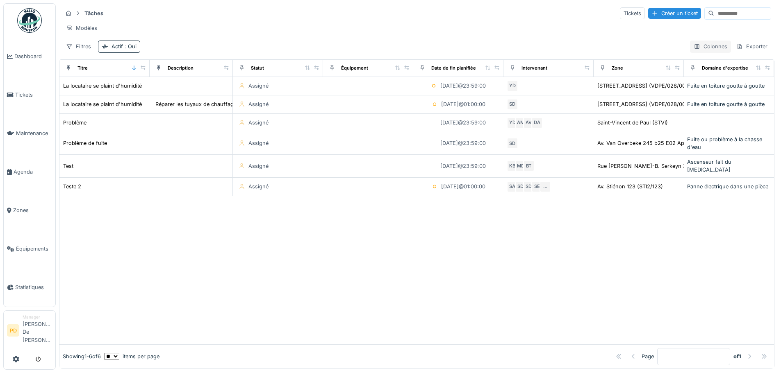
click at [697, 45] on div "Colonnes" at bounding box center [710, 47] width 41 height 12
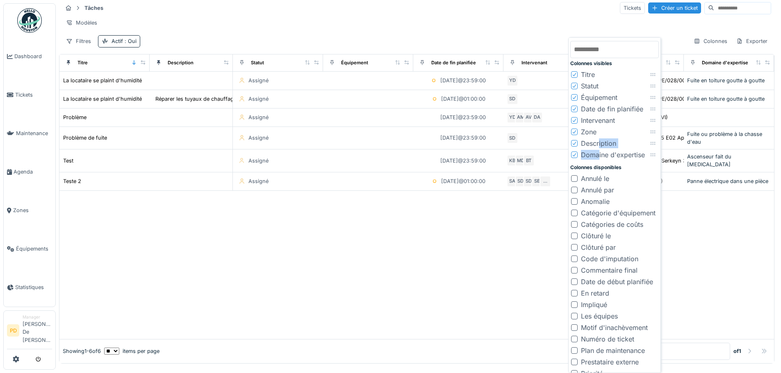
drag, startPoint x: 600, startPoint y: 156, endPoint x: 584, endPoint y: 151, distance: 16.7
click at [599, 142] on div "Colonnes visibles Titre Statut Équipement Date de fin planifiée Intervenant Zon…" at bounding box center [614, 243] width 89 height 409
drag, startPoint x: 661, startPoint y: 155, endPoint x: 662, endPoint y: 141, distance: 14.4
click at [657, 142] on icon at bounding box center [653, 144] width 7 height 5
click at [723, 222] on div at bounding box center [416, 265] width 714 height 148
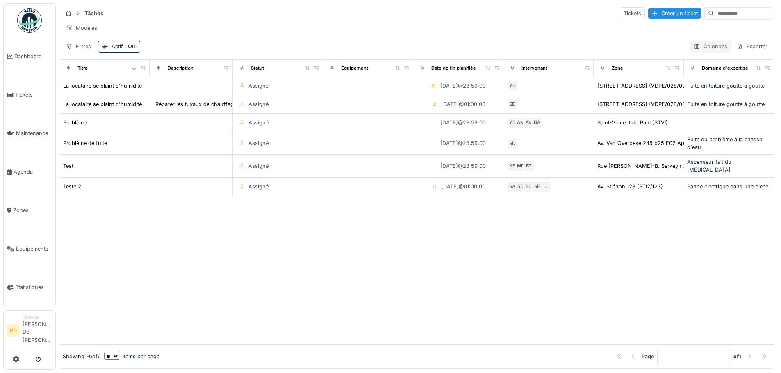
click at [708, 47] on div "Colonnes" at bounding box center [710, 47] width 41 height 12
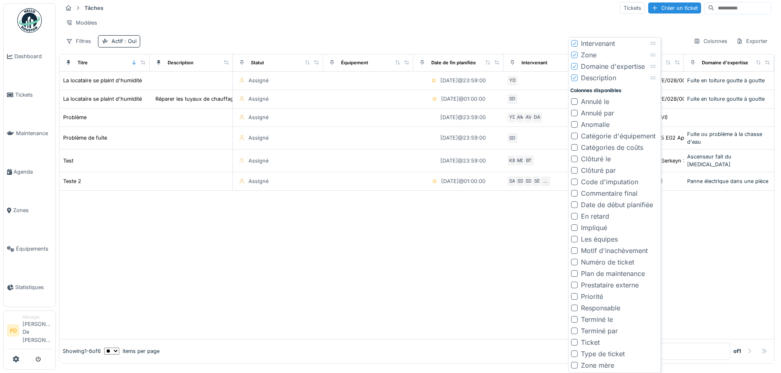
click at [573, 228] on div at bounding box center [574, 228] width 7 height 7
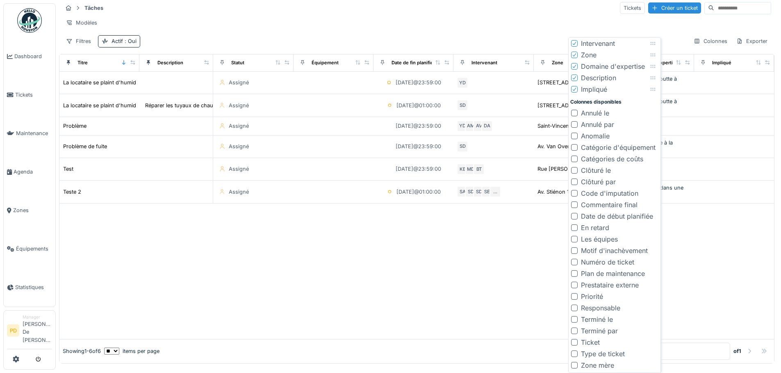
click at [575, 230] on div at bounding box center [574, 228] width 7 height 7
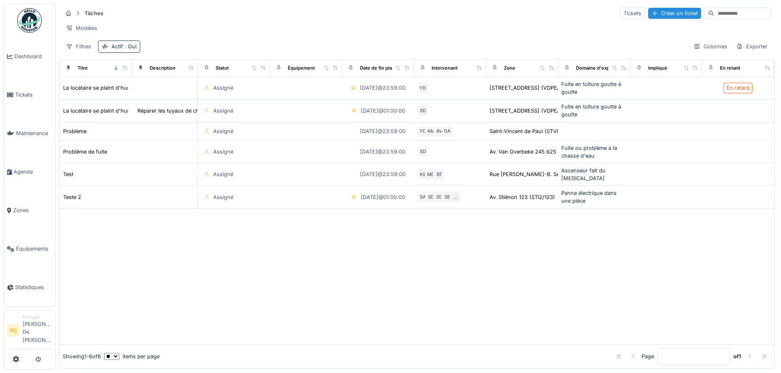
click at [717, 308] on div at bounding box center [416, 277] width 714 height 136
click at [683, 69] on icon at bounding box center [686, 68] width 6 height 5
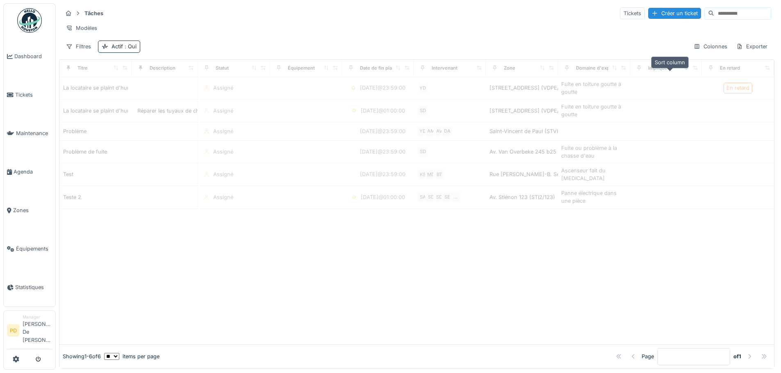
click at [683, 69] on icon at bounding box center [686, 68] width 6 height 5
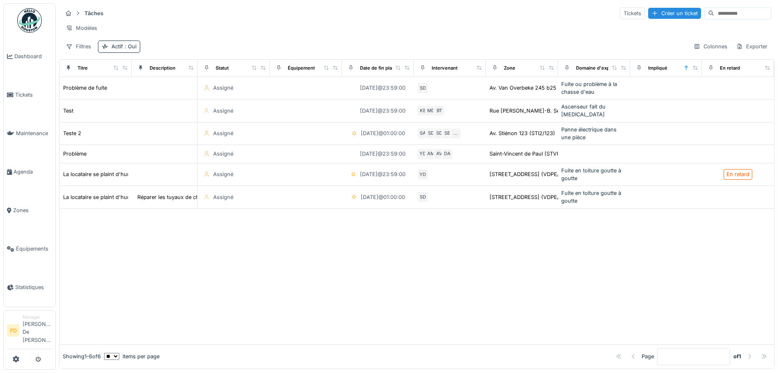
click at [652, 70] on div "Impliqué" at bounding box center [657, 68] width 19 height 7
click at [694, 50] on div "Colonnes" at bounding box center [710, 47] width 41 height 12
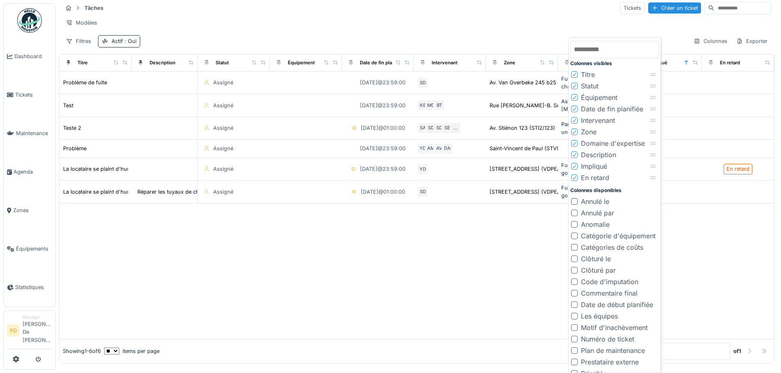
click at [574, 164] on icon at bounding box center [574, 166] width 5 height 4
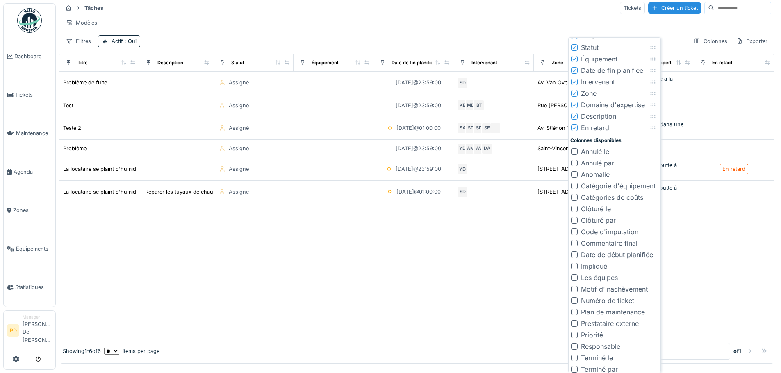
scroll to position [31, 0]
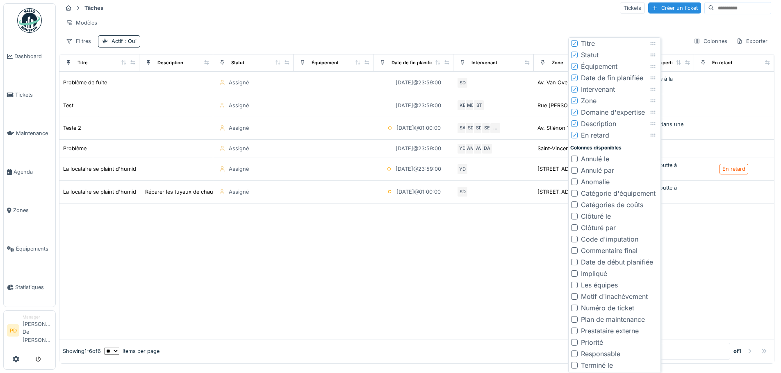
click at [710, 257] on div at bounding box center [416, 272] width 714 height 136
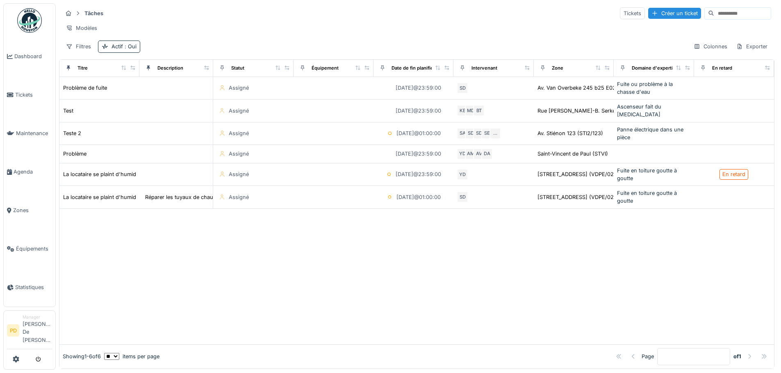
click at [746, 353] on div at bounding box center [749, 357] width 7 height 8
click at [761, 353] on div at bounding box center [764, 357] width 7 height 8
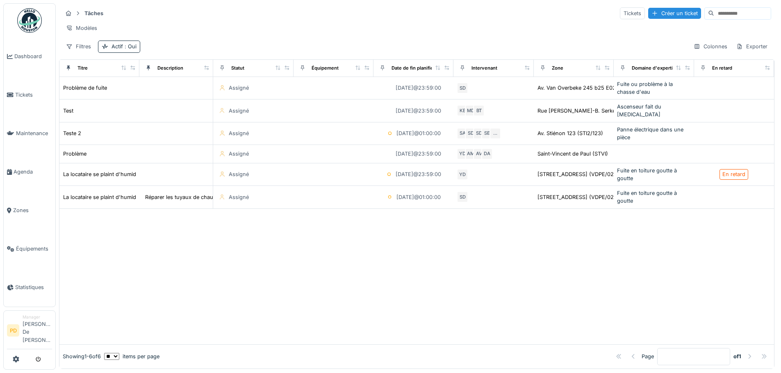
click at [761, 353] on div at bounding box center [764, 357] width 7 height 8
click at [148, 70] on icon at bounding box center [149, 68] width 6 height 5
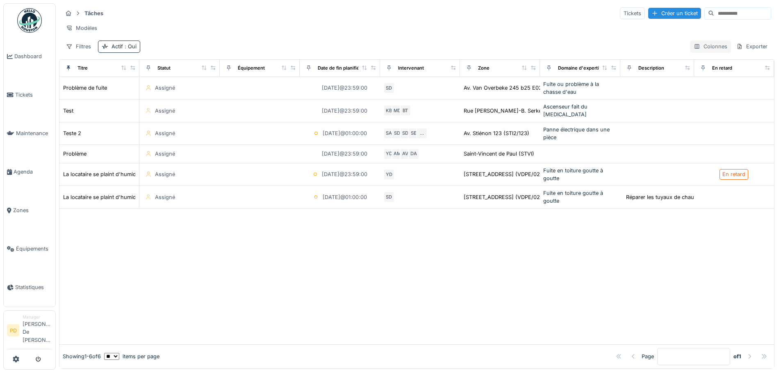
click at [704, 47] on div "Colonnes" at bounding box center [710, 47] width 41 height 12
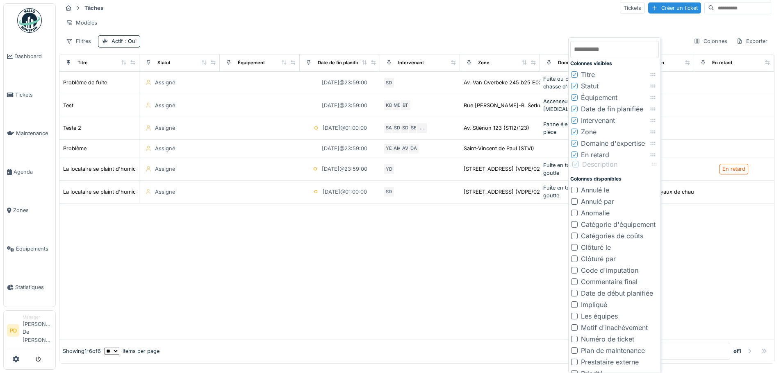
drag, startPoint x: 659, startPoint y: 156, endPoint x: 660, endPoint y: 166, distance: 9.5
click at [525, 289] on div at bounding box center [416, 272] width 714 height 136
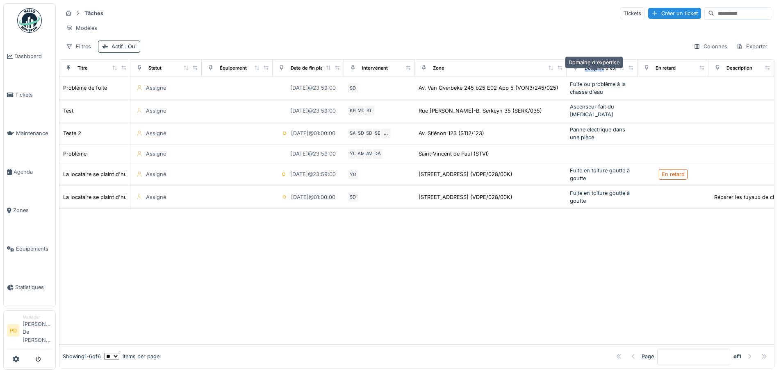
drag, startPoint x: 522, startPoint y: 68, endPoint x: 591, endPoint y: 70, distance: 69.7
click at [591, 70] on tr "Titre Statut Équipement Date de fin planifiée Intervenant Zone Domaine d'expert…" at bounding box center [416, 68] width 714 height 17
click at [537, 298] on div at bounding box center [416, 277] width 714 height 136
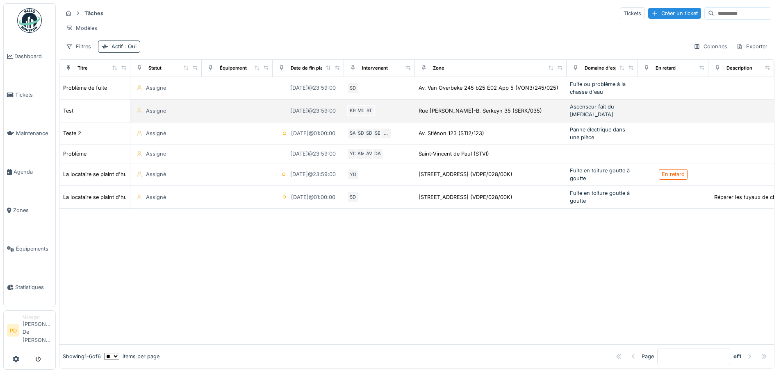
click at [209, 111] on td at bounding box center [237, 111] width 71 height 23
click at [68, 110] on div "Test" at bounding box center [68, 111] width 10 height 8
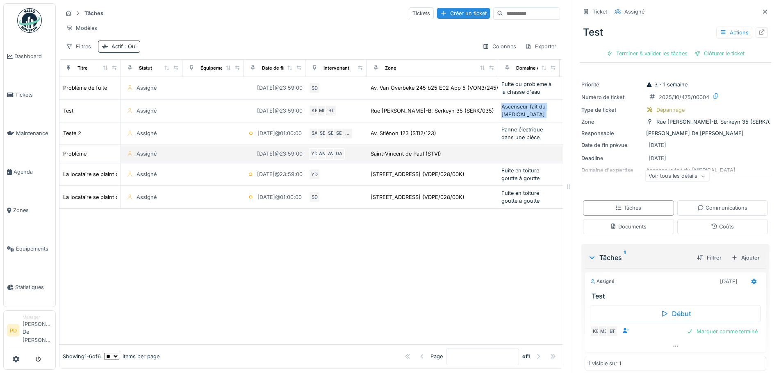
drag, startPoint x: 273, startPoint y: 138, endPoint x: 463, endPoint y: 148, distance: 190.0
click at [428, 145] on tbody "Problème de fuite Assigné 09/10/2025 @ 23:59:00 SD Av. Van Overbeke 245 b25 E02…" at bounding box center [368, 143] width 618 height 132
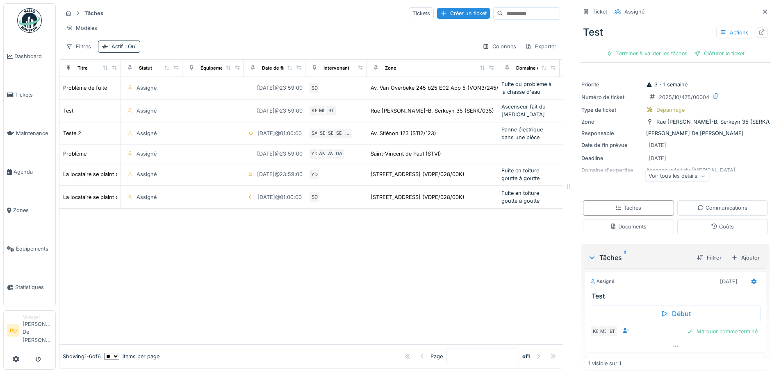
click at [657, 173] on div "Voir tous les détails" at bounding box center [677, 177] width 64 height 12
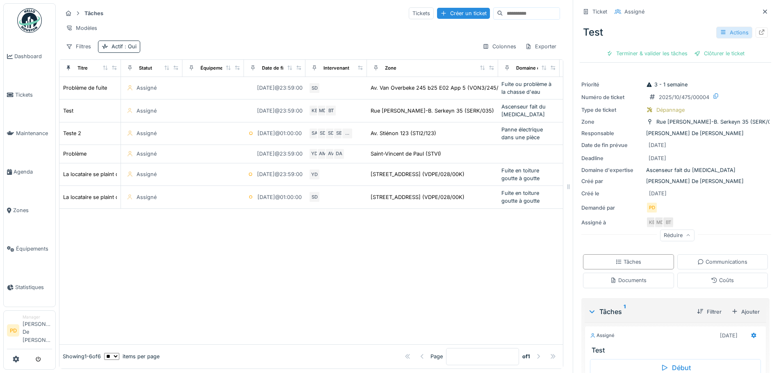
click at [724, 32] on div "Actions" at bounding box center [734, 33] width 36 height 12
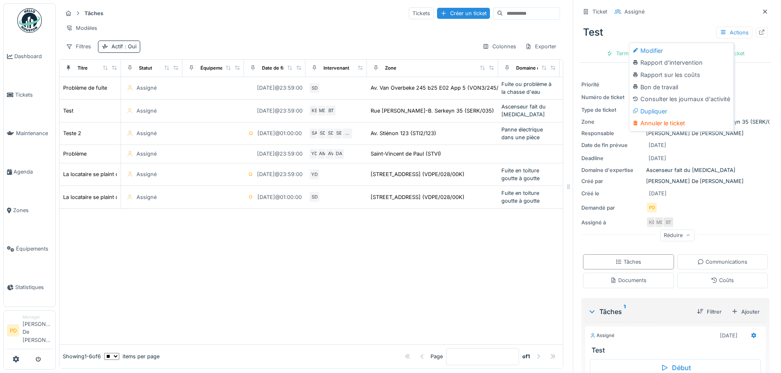
click at [664, 21] on div "Test Actions Terminer & valider les tâches Clôturer le ticket" at bounding box center [675, 39] width 191 height 42
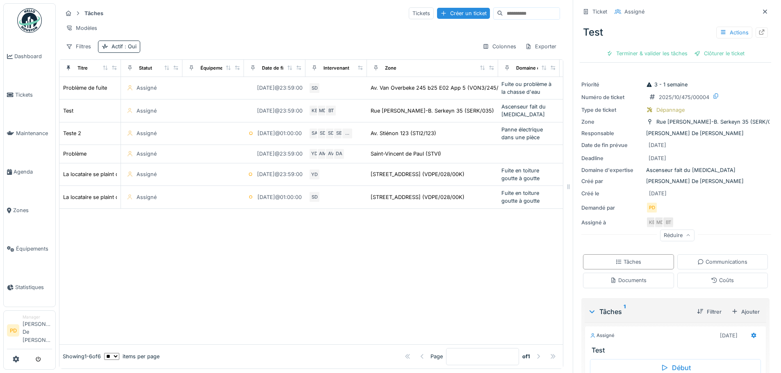
click at [29, 18] on img at bounding box center [29, 20] width 25 height 25
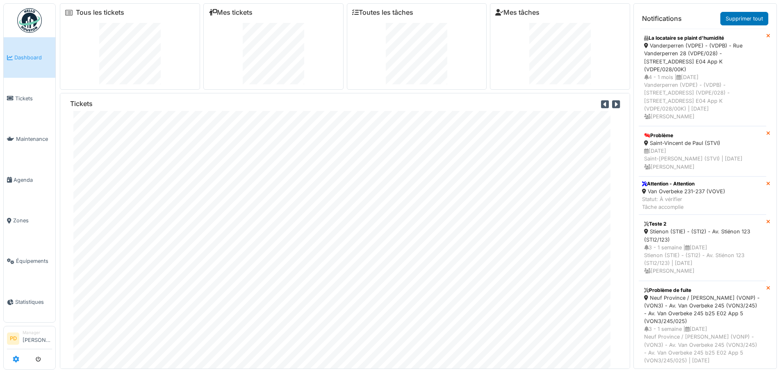
click at [15, 358] on icon at bounding box center [16, 359] width 7 height 7
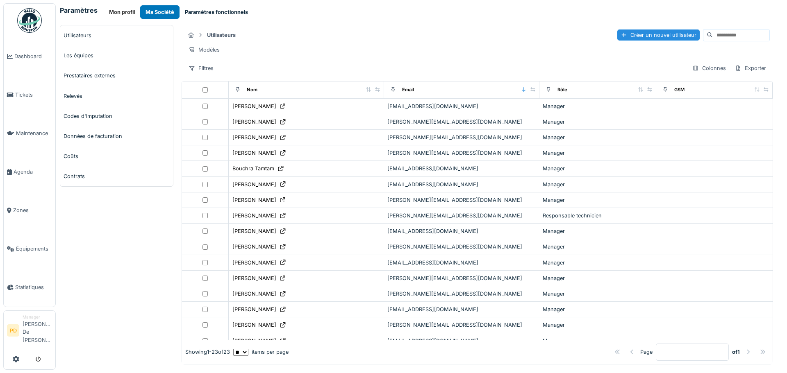
click at [207, 12] on button "Paramètres fonctionnels" at bounding box center [217, 12] width 74 height 14
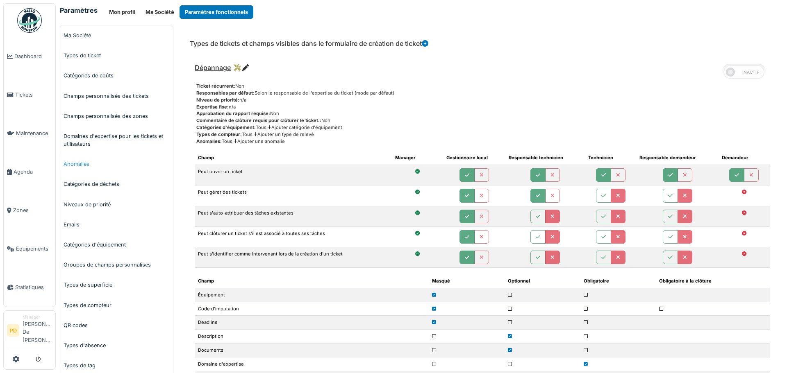
click at [77, 165] on link "Anomalies" at bounding box center [116, 164] width 113 height 20
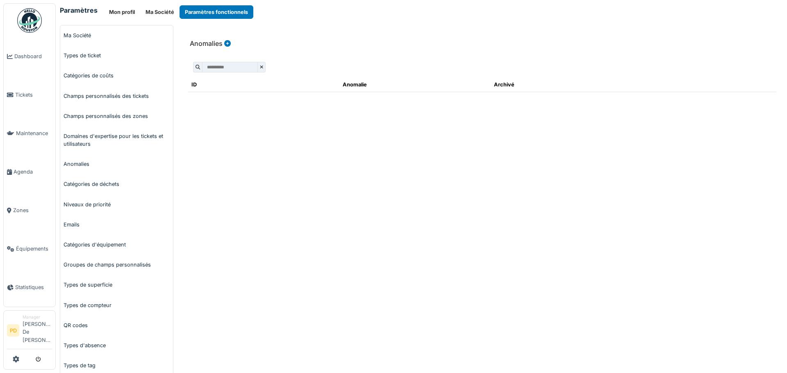
click at [226, 43] on icon at bounding box center [227, 43] width 7 height 7
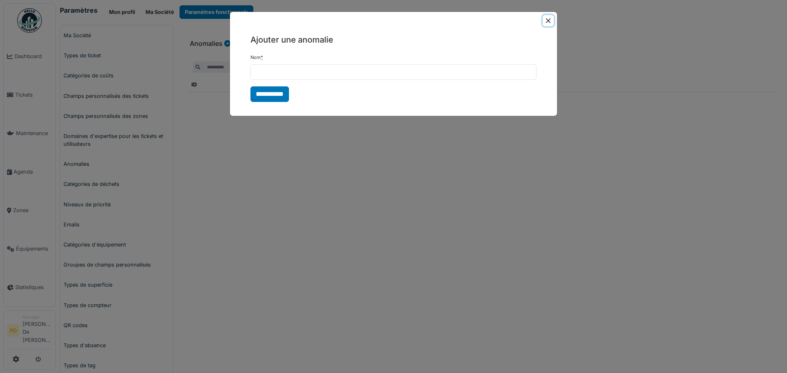
click at [547, 21] on button "Close" at bounding box center [548, 20] width 11 height 11
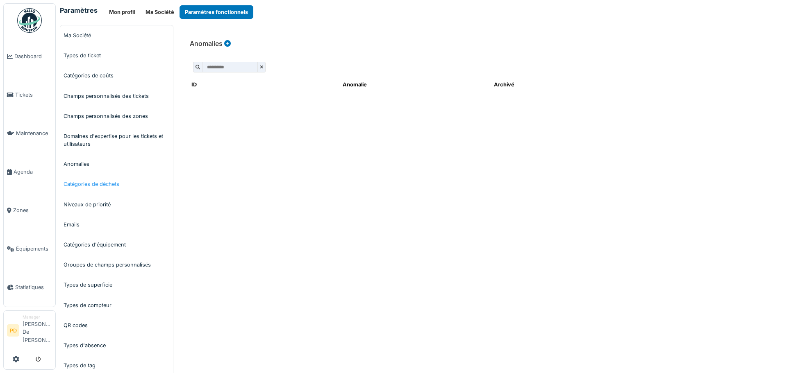
click at [77, 185] on link "Catégories de déchets" at bounding box center [116, 184] width 113 height 20
click at [264, 43] on icon at bounding box center [263, 43] width 7 height 7
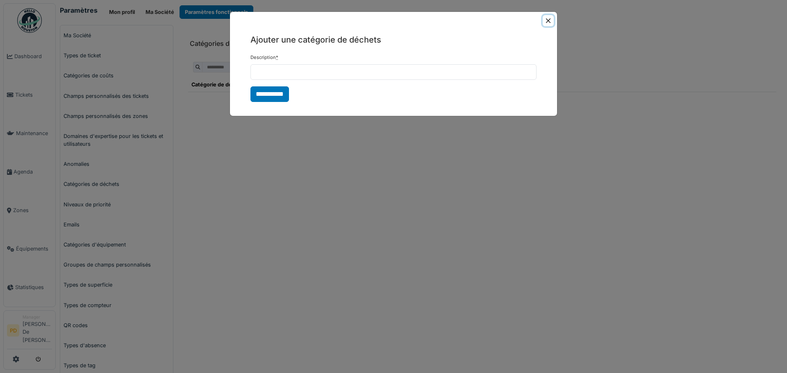
click at [549, 21] on button "Close" at bounding box center [548, 20] width 11 height 11
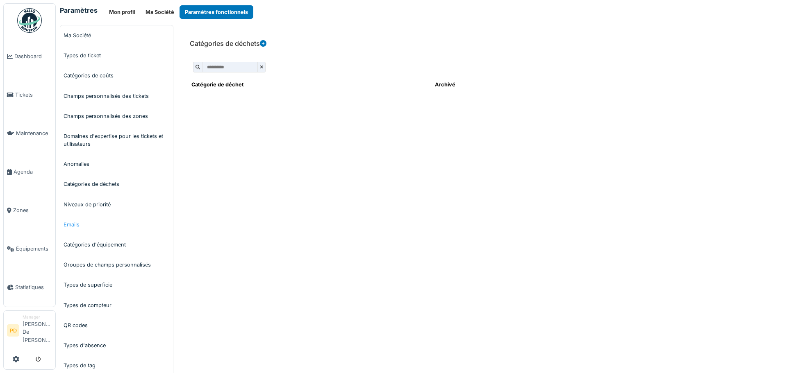
click at [73, 224] on link "Emails" at bounding box center [116, 225] width 113 height 20
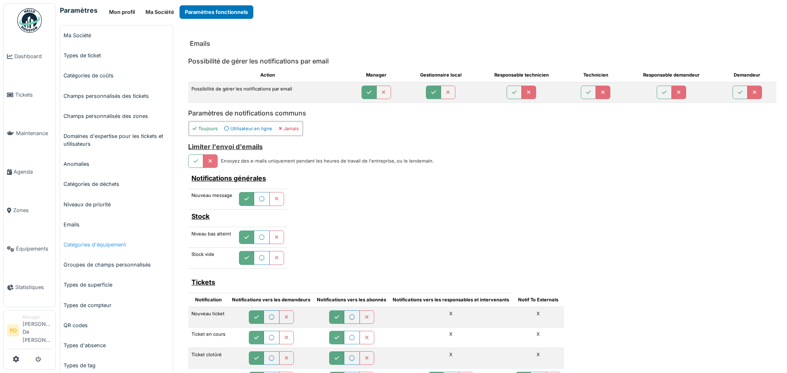
click at [82, 246] on link "Catégories d'équipement" at bounding box center [116, 245] width 113 height 20
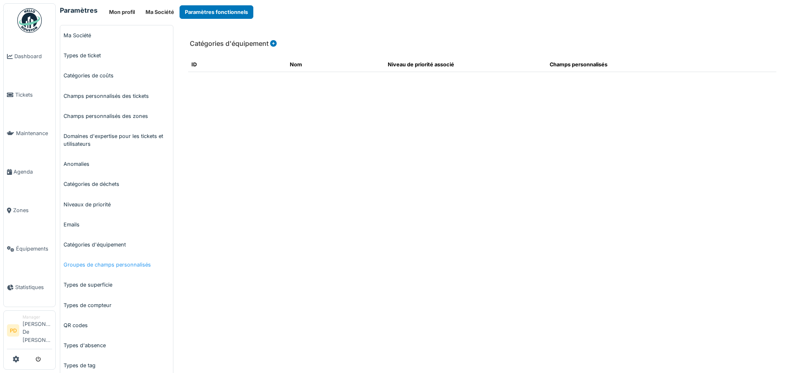
click at [81, 265] on link "Groupes de champs personnalisés" at bounding box center [116, 265] width 113 height 20
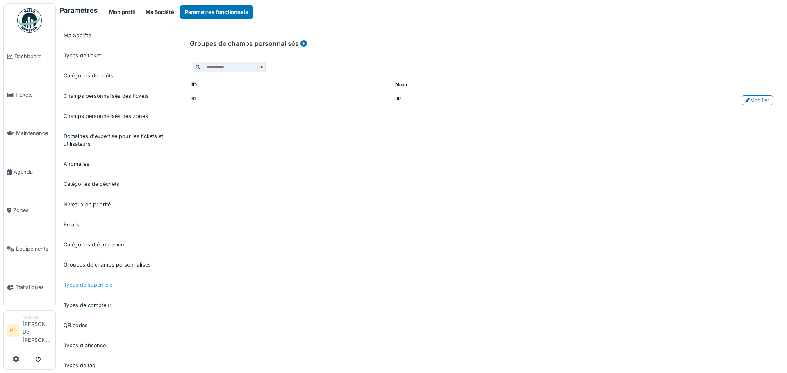
click at [76, 284] on link "Types de superficie" at bounding box center [116, 285] width 113 height 20
click at [79, 303] on link "Types de compteur" at bounding box center [116, 306] width 113 height 20
